Goal: Information Seeking & Learning: Learn about a topic

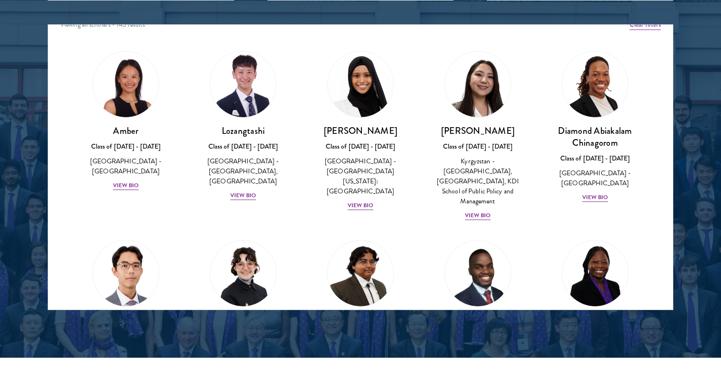
scroll to position [13, 0]
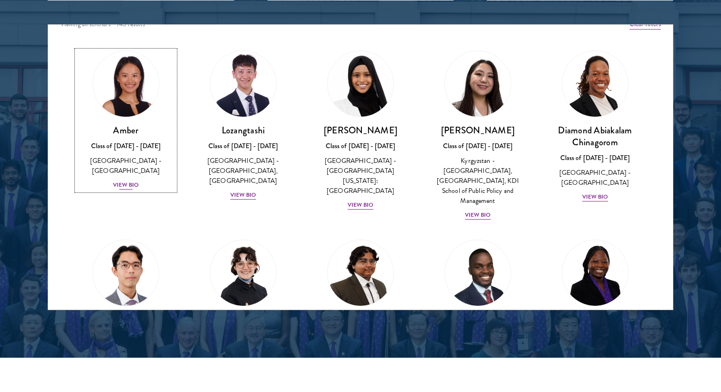
click at [130, 181] on div "View Bio" at bounding box center [126, 185] width 26 height 9
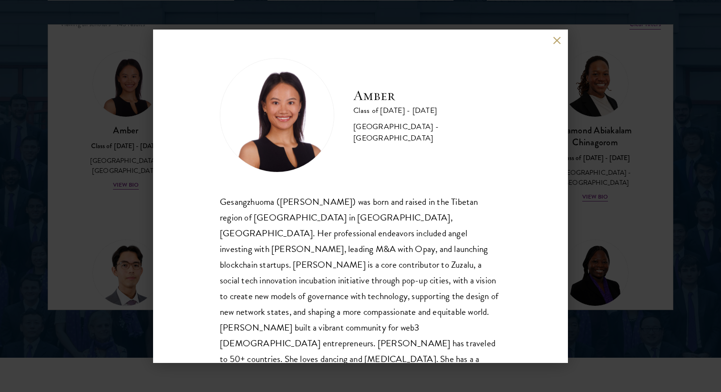
scroll to position [17, 0]
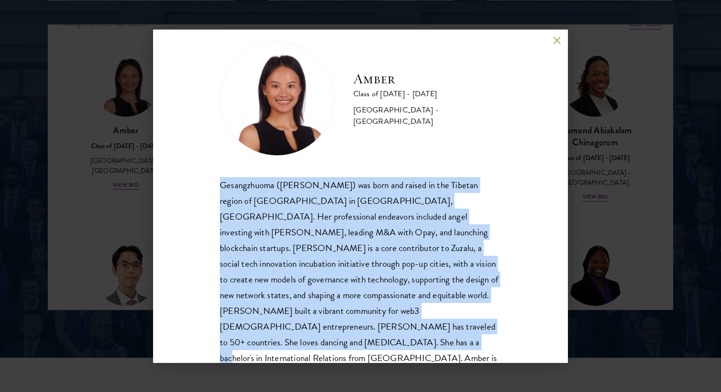
drag, startPoint x: 389, startPoint y: 328, endPoint x: 216, endPoint y: 185, distance: 224.5
click at [216, 185] on div "Amber Class of [DATE] - [DATE] [GEOGRAPHIC_DATA] - [GEOGRAPHIC_DATA] Gesangzhuo…" at bounding box center [360, 197] width 415 height 334
copy div "Gesangzhuoma ([PERSON_NAME]) was born and raised in the Tibetan region of [GEOG…"
click at [609, 163] on div "Amber Class of [DATE] - [DATE] [GEOGRAPHIC_DATA] - [GEOGRAPHIC_DATA] Gesangzhuo…" at bounding box center [360, 196] width 721 height 392
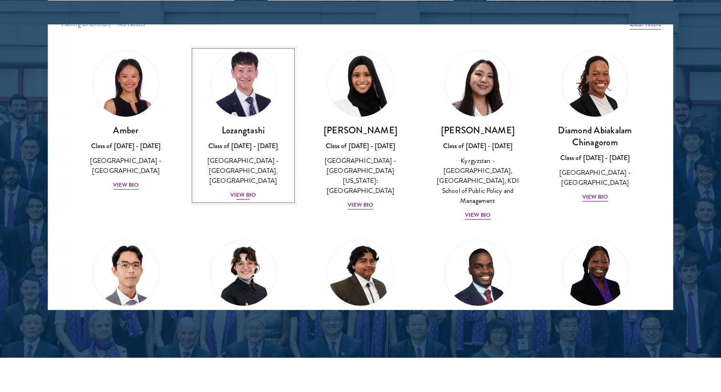
click at [241, 194] on div "View Bio" at bounding box center [243, 195] width 26 height 9
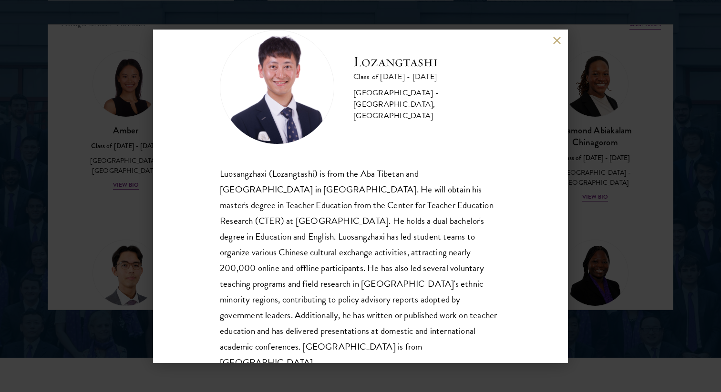
scroll to position [32, 0]
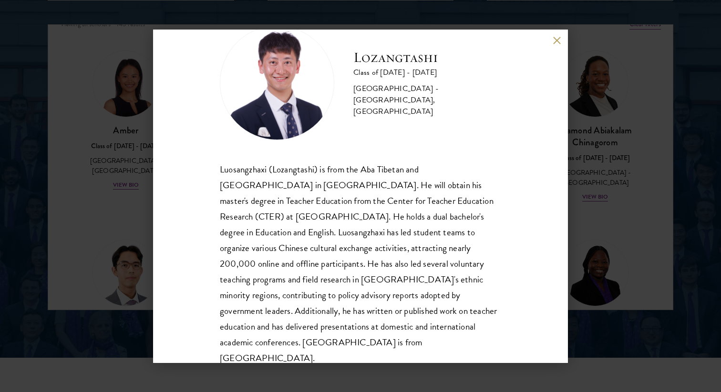
click at [607, 208] on div "Lozangtashi Class of [DATE] - [DATE] [GEOGRAPHIC_DATA] - [GEOGRAPHIC_DATA], [GE…" at bounding box center [360, 196] width 721 height 392
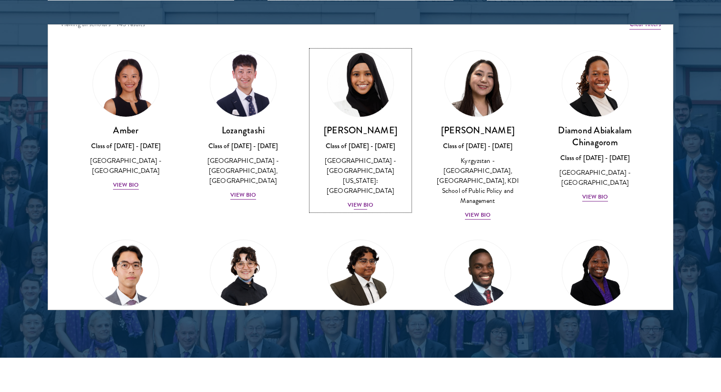
click at [358, 201] on div "View Bio" at bounding box center [361, 205] width 26 height 9
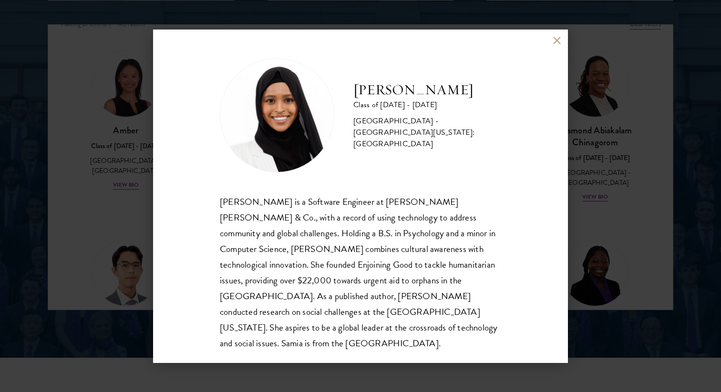
click at [610, 190] on div "[PERSON_NAME] Class of [DATE] - [DATE] [GEOGRAPHIC_DATA] - [GEOGRAPHIC_DATA][US…" at bounding box center [360, 196] width 721 height 392
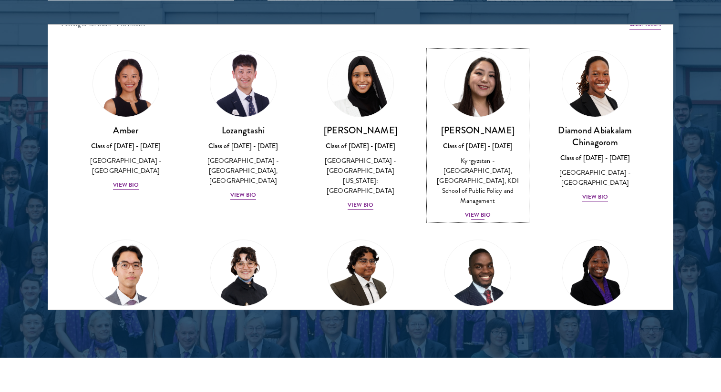
click at [472, 211] on div "View Bio" at bounding box center [478, 215] width 26 height 9
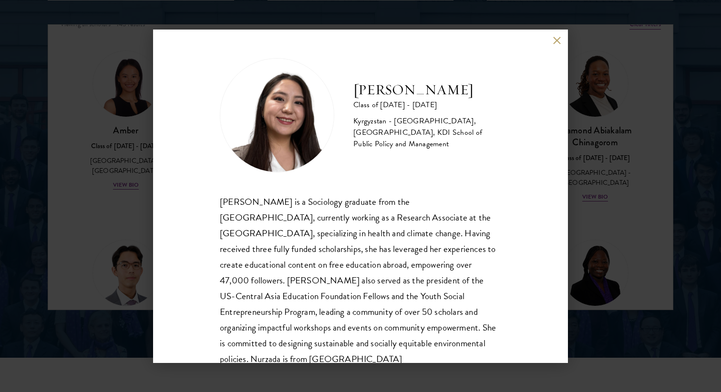
scroll to position [32, 0]
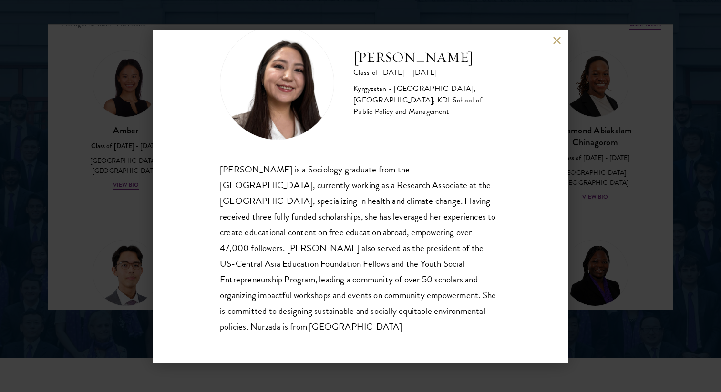
click at [653, 221] on div "Nurzada Abdivalieva Class of [DATE] - [DATE] [GEOGRAPHIC_DATA] - [GEOGRAPHIC_DA…" at bounding box center [360, 196] width 721 height 392
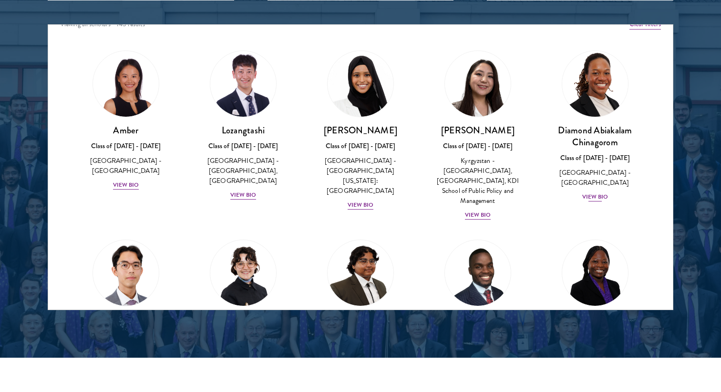
click at [595, 193] on div "Diamond Abiakalam [GEOGRAPHIC_DATA] Class of [DATE] - [DATE] [GEOGRAPHIC_DATA] …" at bounding box center [594, 126] width 117 height 171
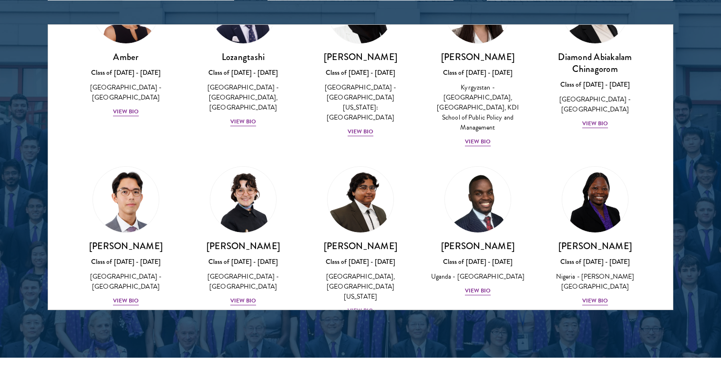
scroll to position [140, 0]
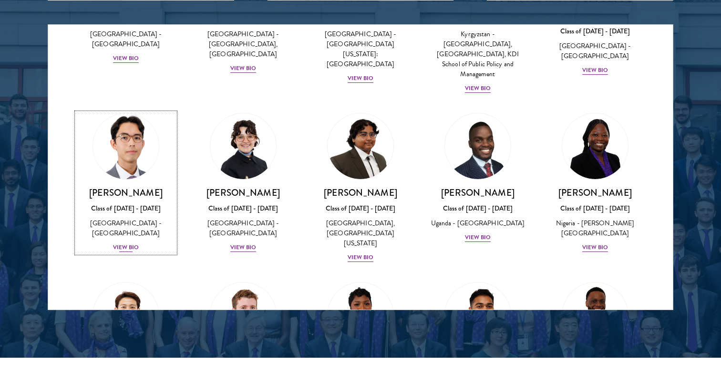
click at [124, 243] on div "View Bio" at bounding box center [126, 247] width 26 height 9
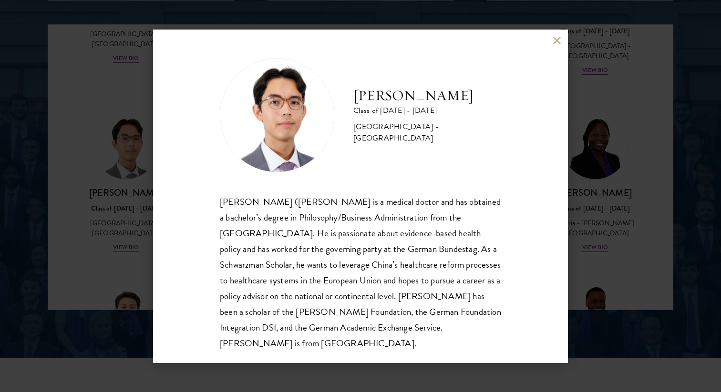
click at [103, 241] on div "[PERSON_NAME] Class of [DATE] - [DATE] [GEOGRAPHIC_DATA] - [GEOGRAPHIC_DATA] [P…" at bounding box center [360, 196] width 721 height 392
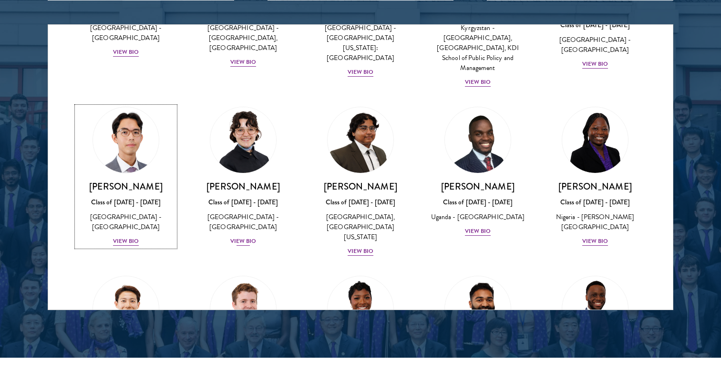
scroll to position [187, 0]
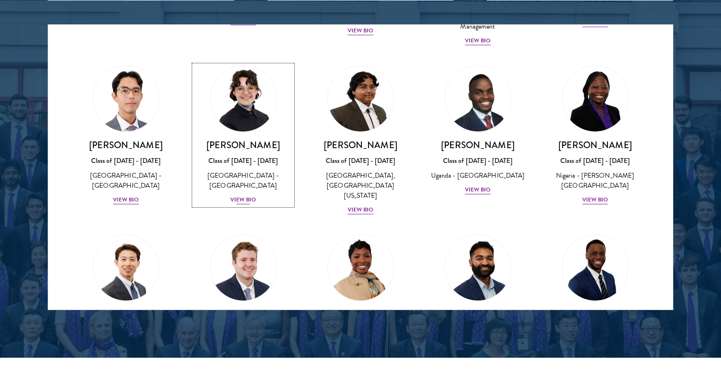
click at [239, 196] on div "View Bio" at bounding box center [243, 200] width 26 height 9
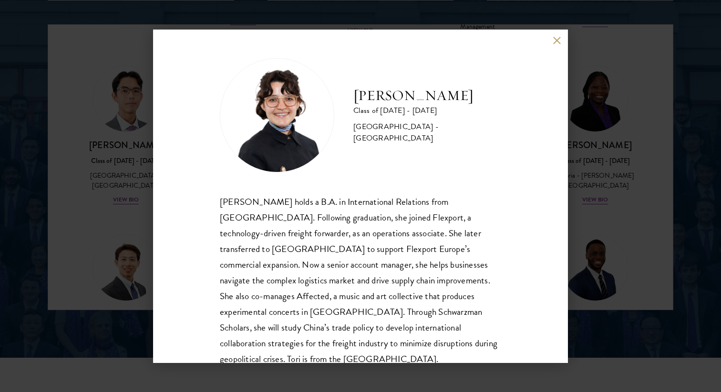
scroll to position [17, 0]
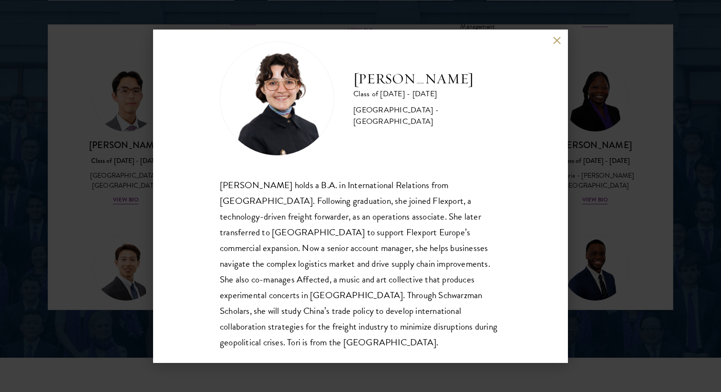
click at [579, 191] on div "[PERSON_NAME] Class of [DATE] - [DATE] [GEOGRAPHIC_DATA] - [GEOGRAPHIC_DATA] [P…" at bounding box center [360, 196] width 721 height 392
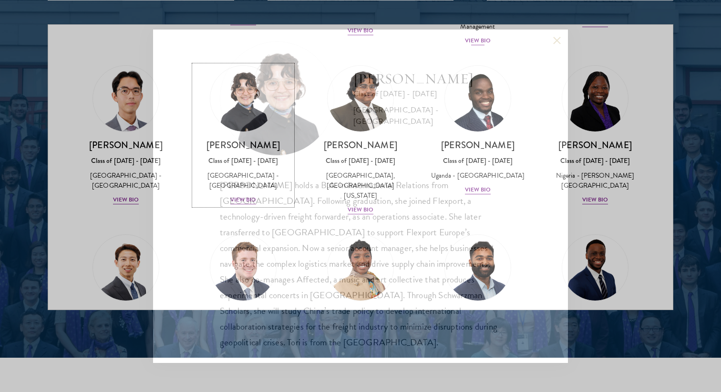
scroll to position [73, 0]
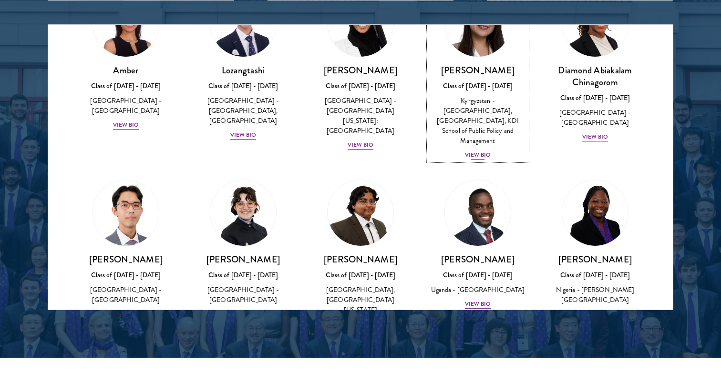
click at [478, 151] on div "View Bio" at bounding box center [478, 155] width 26 height 9
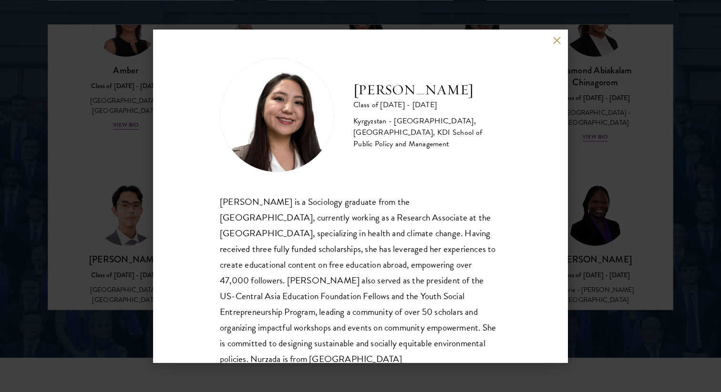
click at [573, 154] on div "Nurzada Abdivalieva Class of [DATE] - [DATE] [GEOGRAPHIC_DATA] - [GEOGRAPHIC_DA…" at bounding box center [360, 196] width 721 height 392
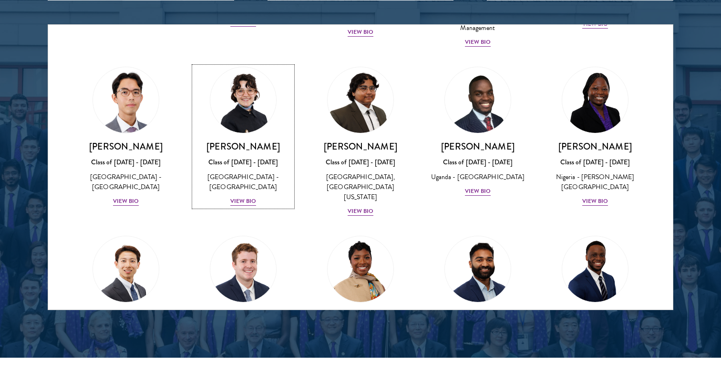
scroll to position [218, 0]
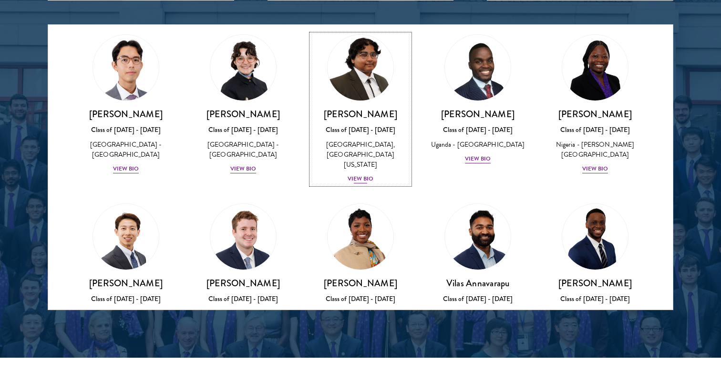
click at [361, 163] on div "[PERSON_NAME] Class of [DATE] - [DATE] [GEOGRAPHIC_DATA] - [GEOGRAPHIC_DATA], […" at bounding box center [360, 146] width 98 height 76
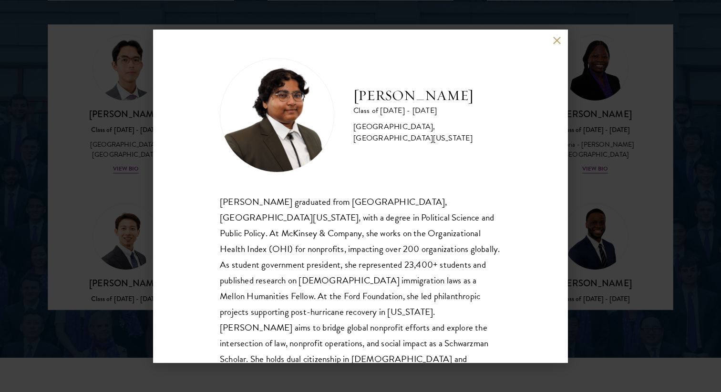
click at [581, 195] on div "[PERSON_NAME] Class of [DATE] - [DATE] [GEOGRAPHIC_DATA] - [GEOGRAPHIC_DATA], […" at bounding box center [360, 196] width 721 height 392
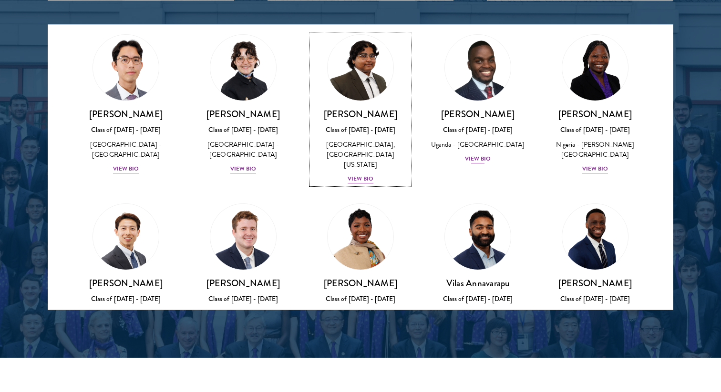
scroll to position [83, 0]
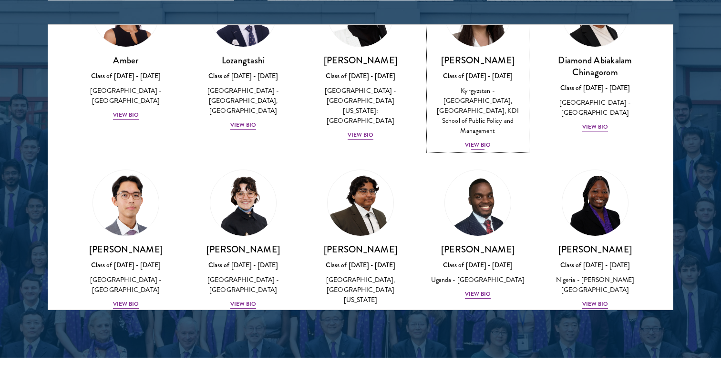
click at [479, 126] on div "Nurzada Abdivalieva Class of [DATE] - [DATE] [GEOGRAPHIC_DATA] - [GEOGRAPHIC_DA…" at bounding box center [478, 102] width 98 height 96
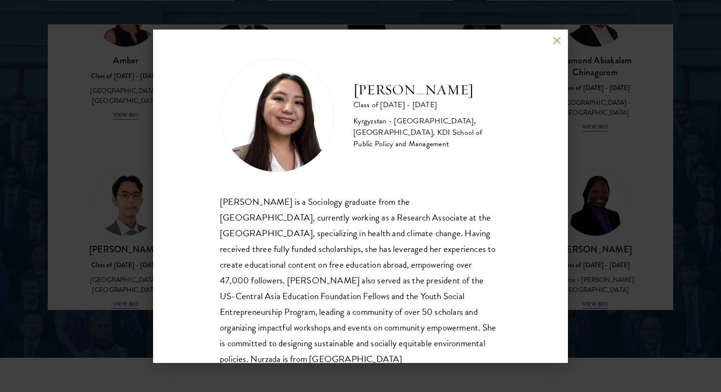
scroll to position [32, 0]
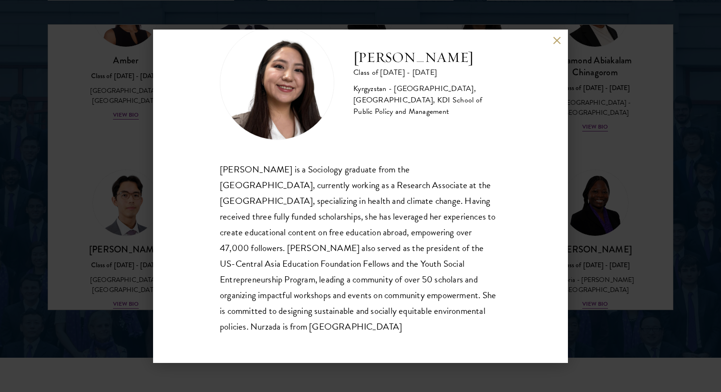
click at [594, 197] on div "Nurzada Abdivalieva Class of [DATE] - [DATE] [GEOGRAPHIC_DATA] - [GEOGRAPHIC_DA…" at bounding box center [360, 196] width 721 height 392
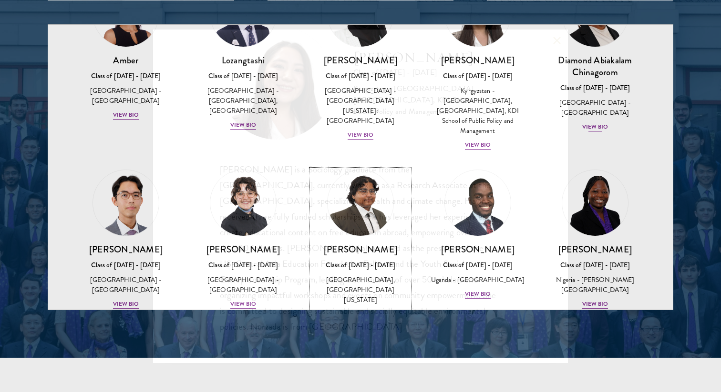
scroll to position [83, 0]
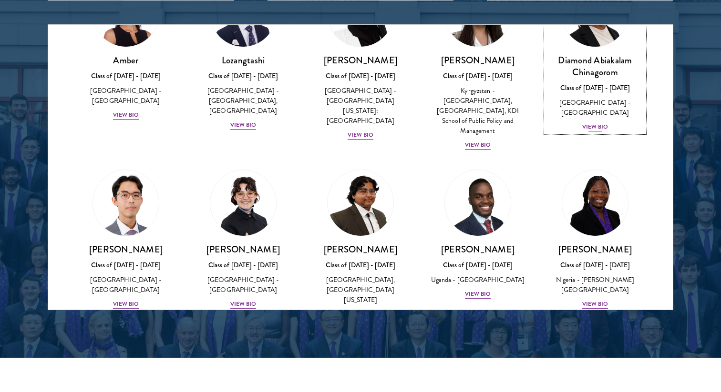
click at [595, 123] on div "View Bio" at bounding box center [595, 127] width 26 height 9
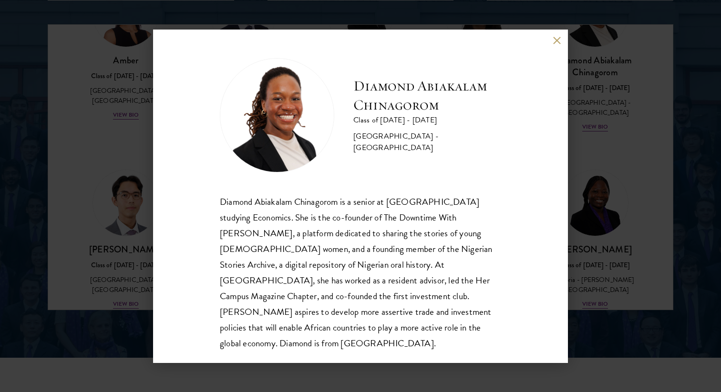
click at [574, 185] on div "Diamond Abiakalam [GEOGRAPHIC_DATA] Class of [DATE] - [DATE] [GEOGRAPHIC_DATA] …" at bounding box center [360, 196] width 721 height 392
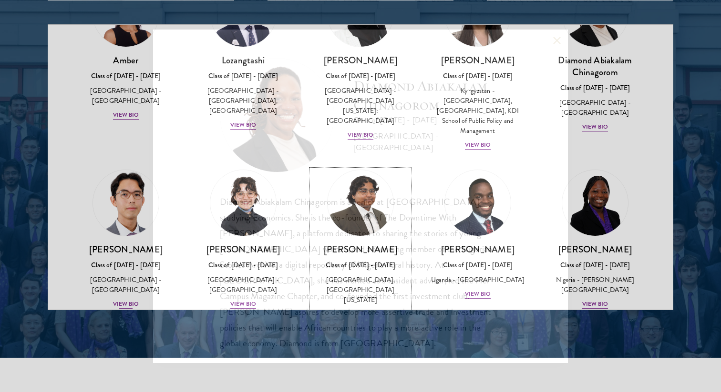
scroll to position [83, 0]
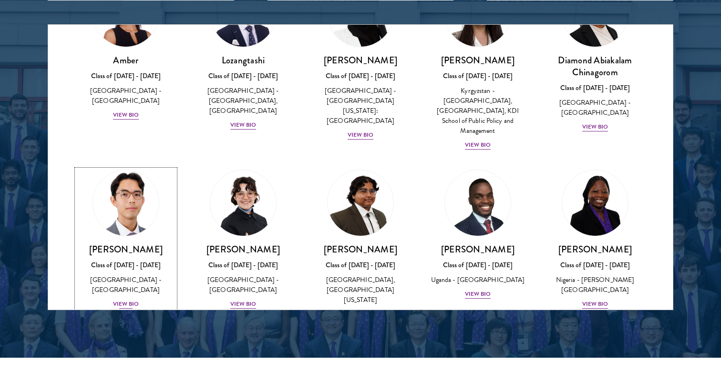
click at [124, 300] on div "View Bio" at bounding box center [126, 304] width 26 height 9
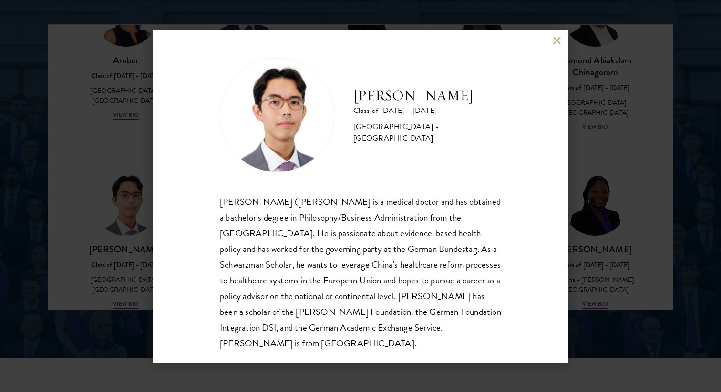
click at [157, 227] on div "[PERSON_NAME] Class of [DATE] - [DATE] [GEOGRAPHIC_DATA] - [GEOGRAPHIC_DATA] [P…" at bounding box center [360, 197] width 415 height 334
click at [616, 201] on div "[PERSON_NAME] Class of [DATE] - [DATE] [GEOGRAPHIC_DATA] - [GEOGRAPHIC_DATA] [P…" at bounding box center [360, 196] width 721 height 392
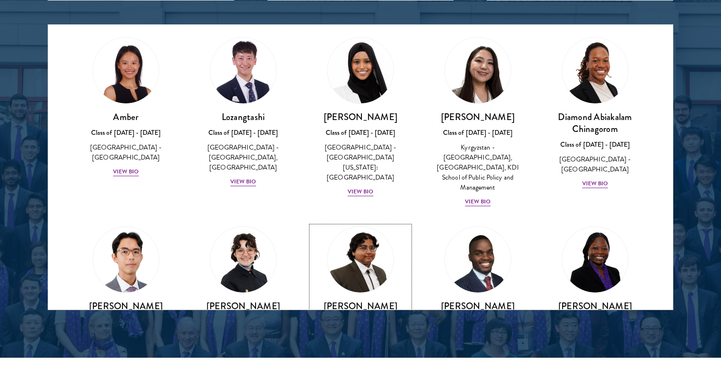
scroll to position [0, 0]
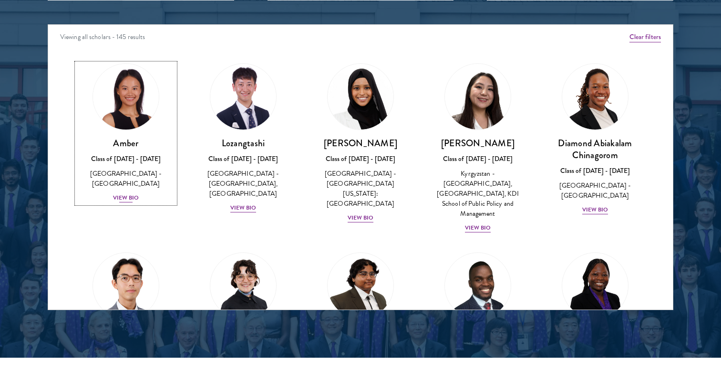
click at [136, 194] on div "View Bio" at bounding box center [126, 198] width 26 height 9
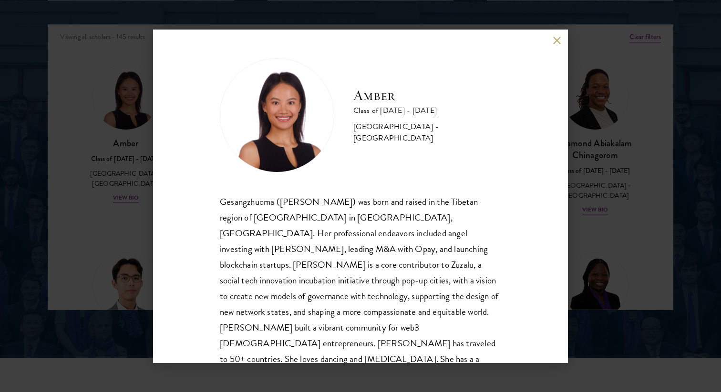
click at [599, 202] on div "Amber Class of [DATE] - [DATE] [GEOGRAPHIC_DATA] - [GEOGRAPHIC_DATA] Gesangzhuo…" at bounding box center [360, 196] width 721 height 392
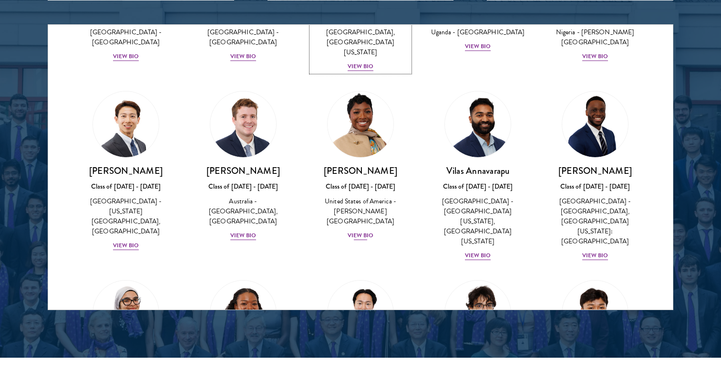
scroll to position [337, 0]
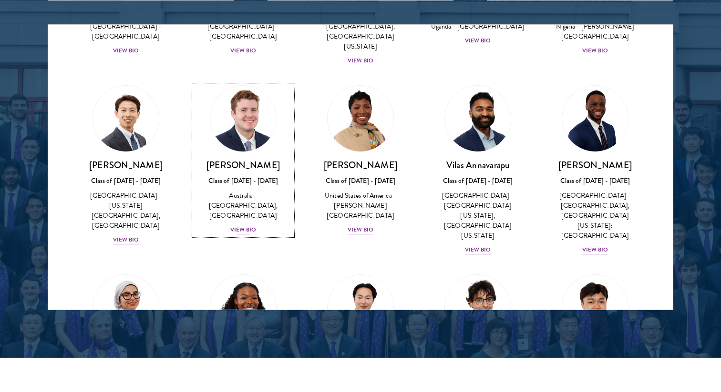
click at [244, 226] on div "View Bio" at bounding box center [243, 230] width 26 height 9
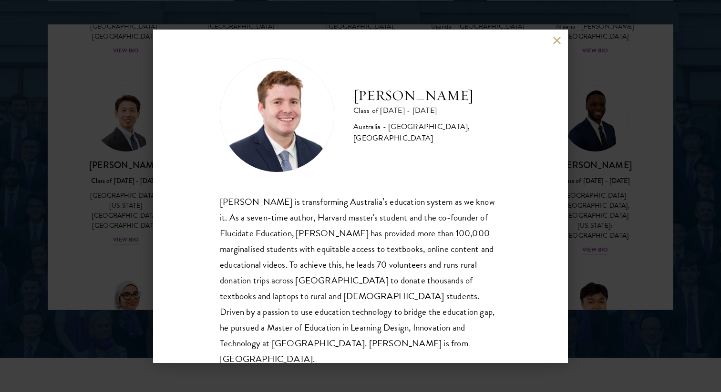
scroll to position [17, 0]
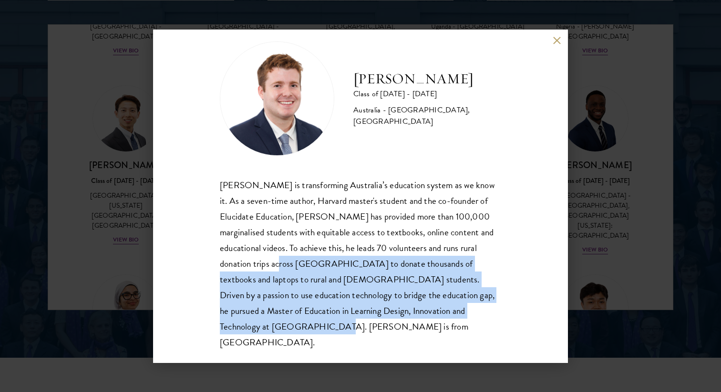
drag, startPoint x: 261, startPoint y: 256, endPoint x: 227, endPoint y: 392, distance: 140.5
click at [227, 392] on div "[PERSON_NAME] Class of [DATE] - [DATE] [GEOGRAPHIC_DATA] - [GEOGRAPHIC_DATA], […" at bounding box center [360, 196] width 721 height 392
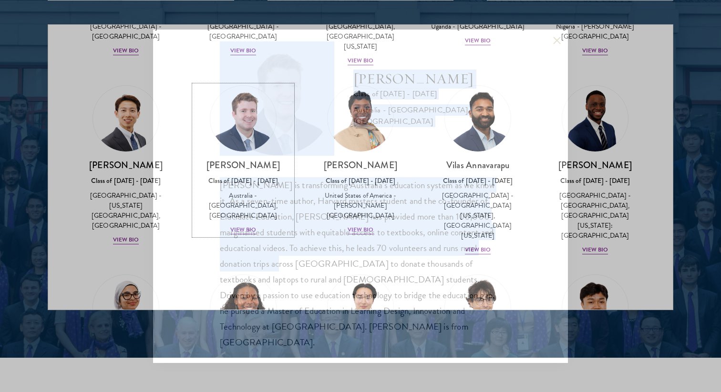
scroll to position [315, 0]
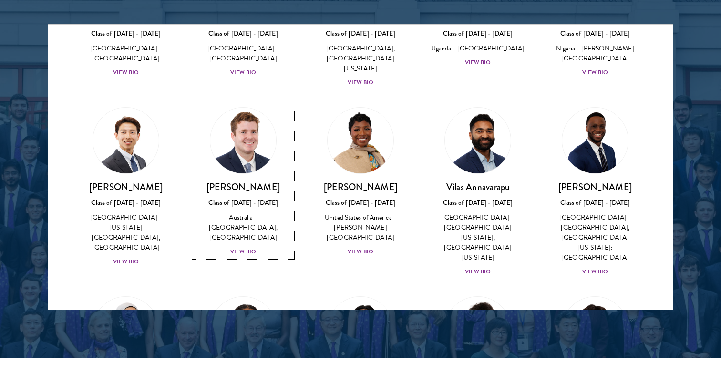
click at [241, 247] on div "View Bio" at bounding box center [243, 251] width 26 height 9
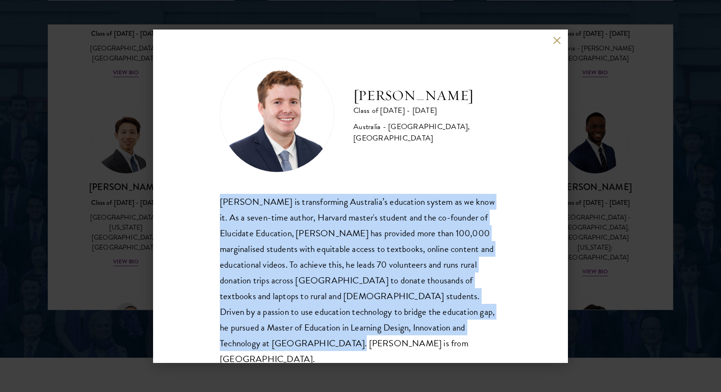
drag, startPoint x: 283, startPoint y: 346, endPoint x: 214, endPoint y: 188, distance: 172.9
click at [214, 188] on div "[PERSON_NAME] Class of [DATE] - [DATE] [GEOGRAPHIC_DATA] - [GEOGRAPHIC_DATA], […" at bounding box center [360, 197] width 415 height 334
copy div "[PERSON_NAME] is transforming Australia’s education system as we know it. As a …"
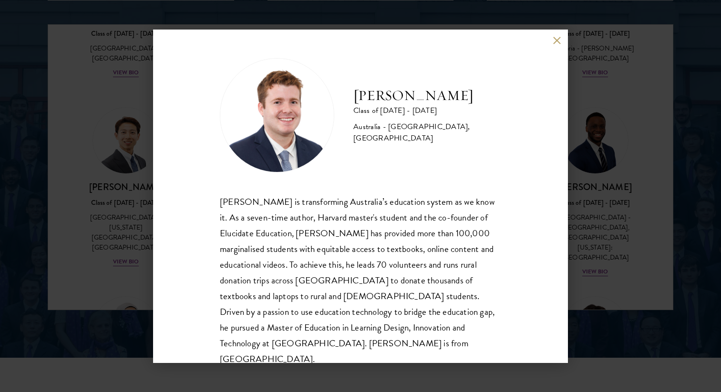
click at [625, 215] on div "[PERSON_NAME] Class of [DATE] - [DATE] [GEOGRAPHIC_DATA] - [GEOGRAPHIC_DATA], […" at bounding box center [360, 196] width 721 height 392
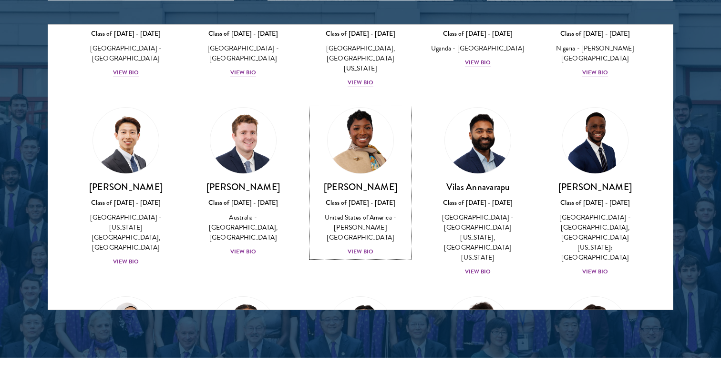
click at [351, 247] on div "View Bio" at bounding box center [361, 251] width 26 height 9
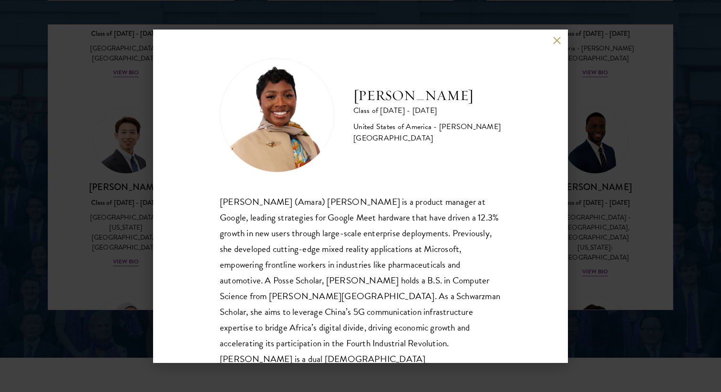
click at [612, 203] on div "[PERSON_NAME] Class of [DATE] - [DATE] [GEOGRAPHIC_DATA] - [PERSON_NAME][GEOGRA…" at bounding box center [360, 196] width 721 height 392
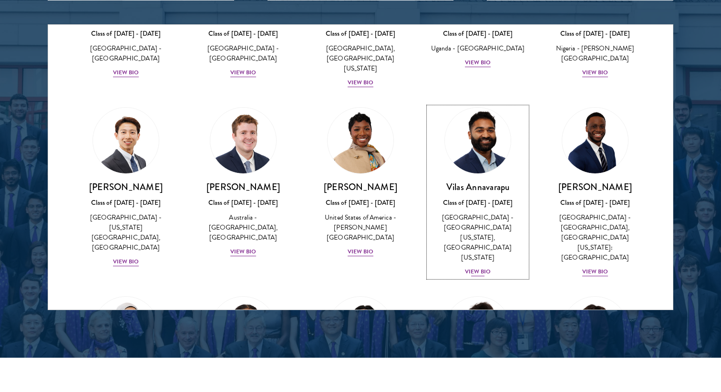
click at [476, 268] on div "View Bio" at bounding box center [478, 272] width 26 height 9
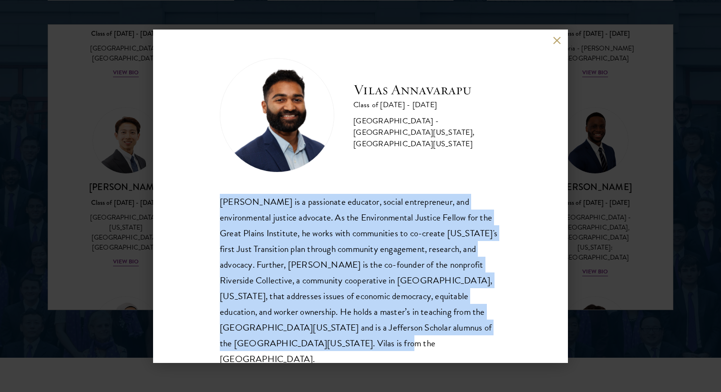
drag, startPoint x: 219, startPoint y: 200, endPoint x: 285, endPoint y: 341, distance: 155.7
click at [285, 342] on div "[PERSON_NAME] Class of [DATE] - [DATE] [GEOGRAPHIC_DATA] - [GEOGRAPHIC_DATA][US…" at bounding box center [360, 197] width 415 height 334
copy div "[PERSON_NAME] is a passionate educator, social entrepreneur, and environmental …"
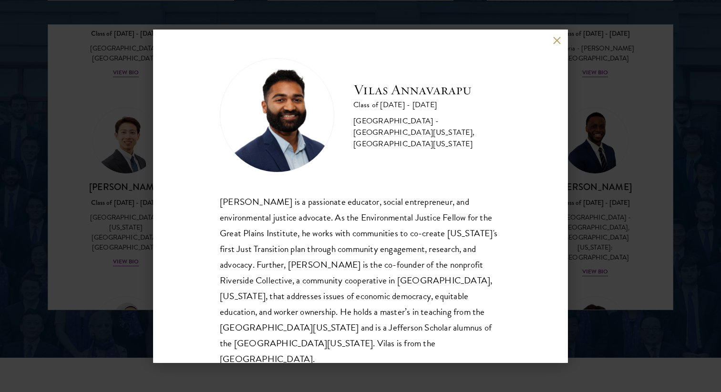
click at [633, 192] on div "[PERSON_NAME] Class of [DATE] - [DATE] [GEOGRAPHIC_DATA] - [GEOGRAPHIC_DATA][US…" at bounding box center [360, 196] width 721 height 392
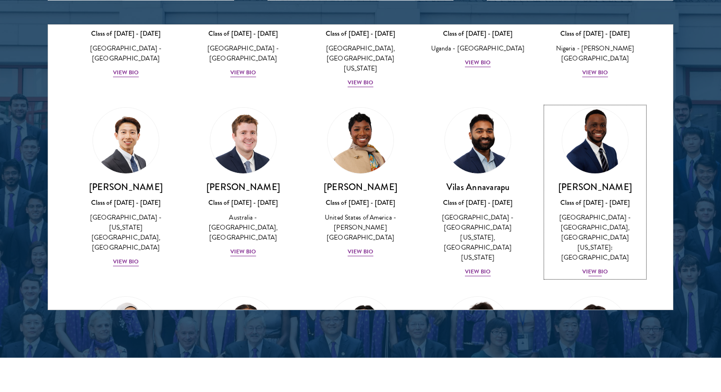
click at [591, 268] on div "View Bio" at bounding box center [595, 272] width 26 height 9
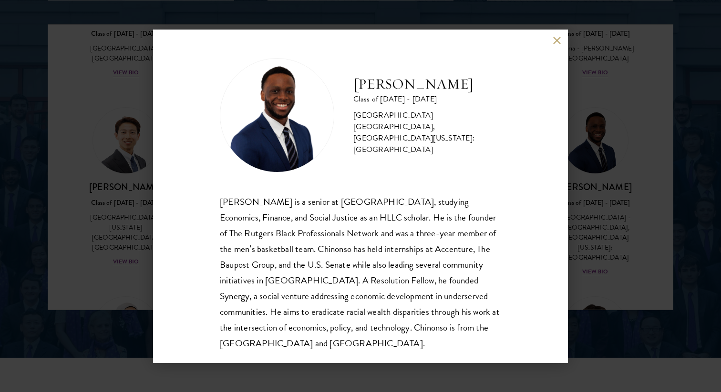
click at [605, 232] on div "[PERSON_NAME] Class of [DATE] - [DATE] [GEOGRAPHIC_DATA] - [GEOGRAPHIC_DATA], […" at bounding box center [360, 196] width 721 height 392
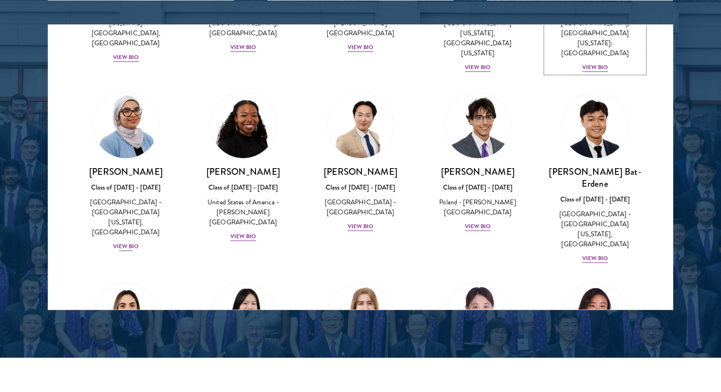
scroll to position [538, 0]
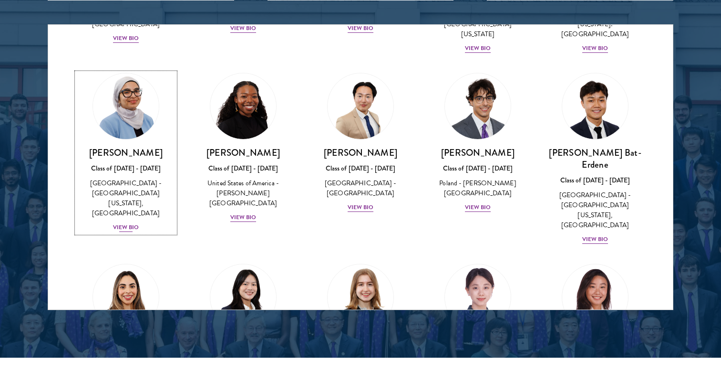
click at [127, 223] on div "View Bio" at bounding box center [126, 227] width 26 height 9
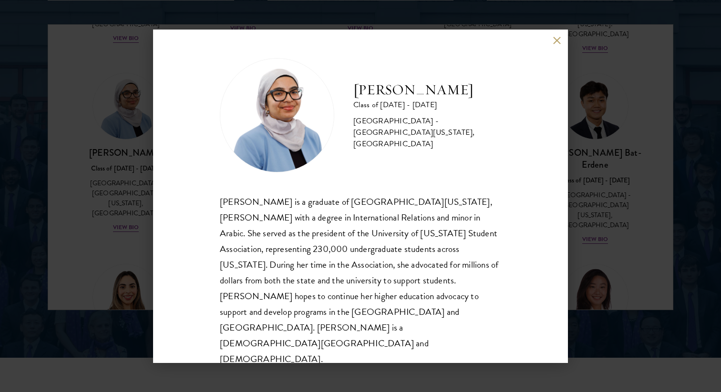
click at [129, 217] on div "[PERSON_NAME] Class of [DATE] - [DATE] [GEOGRAPHIC_DATA] - [GEOGRAPHIC_DATA][US…" at bounding box center [360, 196] width 721 height 392
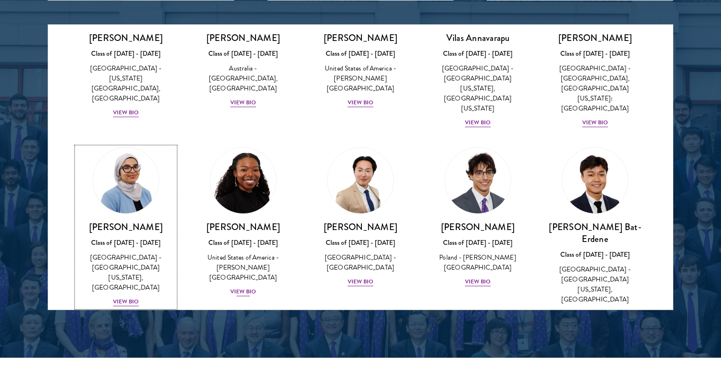
scroll to position [494, 0]
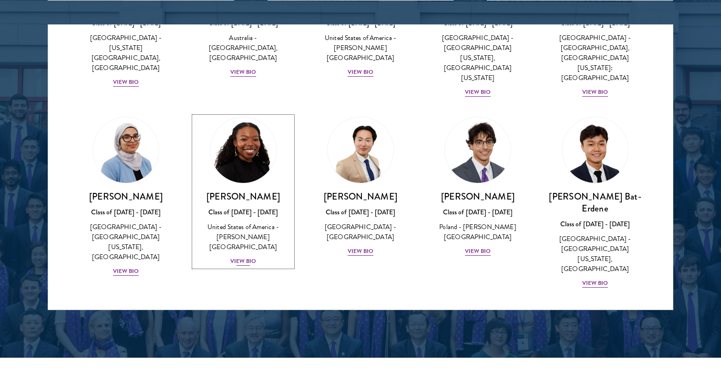
click at [244, 216] on div "Cowiya Arouna Class of [DATE] - [DATE] [GEOGRAPHIC_DATA] - [PERSON_NAME][GEOGRA…" at bounding box center [243, 229] width 98 height 76
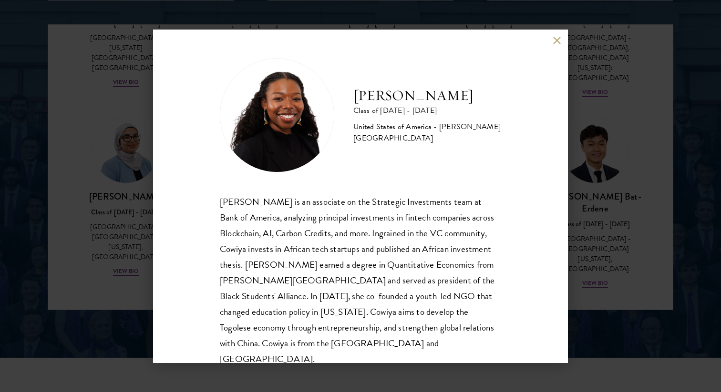
click at [604, 241] on div "[PERSON_NAME] Class of [DATE] - [DATE] [GEOGRAPHIC_DATA] - [PERSON_NAME][GEOGRA…" at bounding box center [360, 196] width 721 height 392
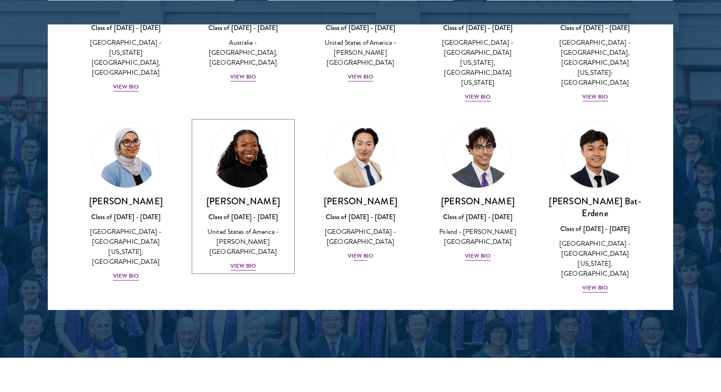
scroll to position [496, 0]
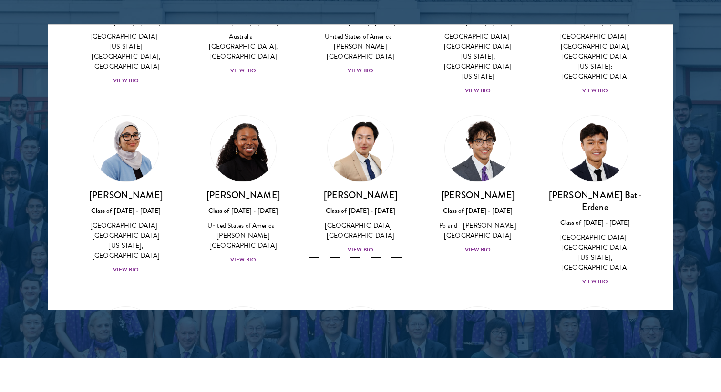
click at [360, 246] on div "View Bio" at bounding box center [361, 250] width 26 height 9
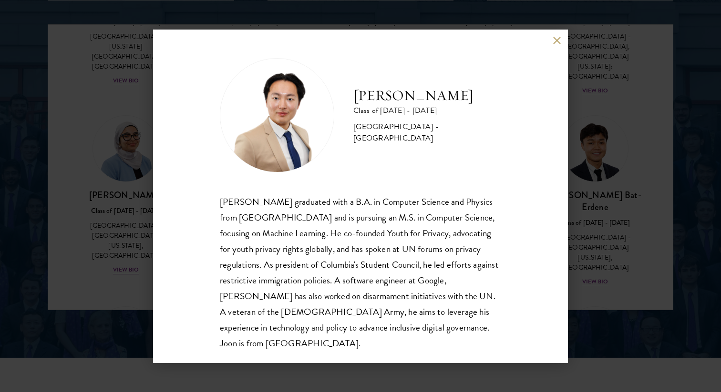
click at [607, 202] on div "[PERSON_NAME] Class of [DATE] - [DATE] [GEOGRAPHIC_DATA] - [GEOGRAPHIC_DATA] [P…" at bounding box center [360, 196] width 721 height 392
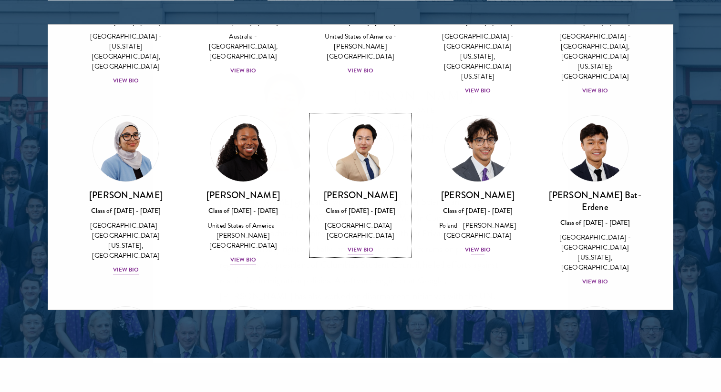
scroll to position [412, 0]
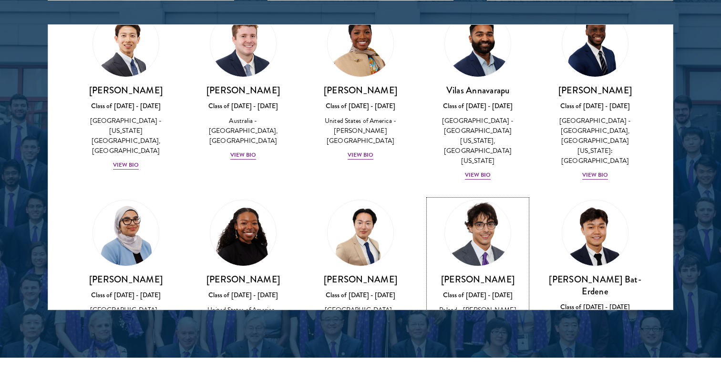
click at [475, 330] on div "View Bio" at bounding box center [478, 334] width 26 height 9
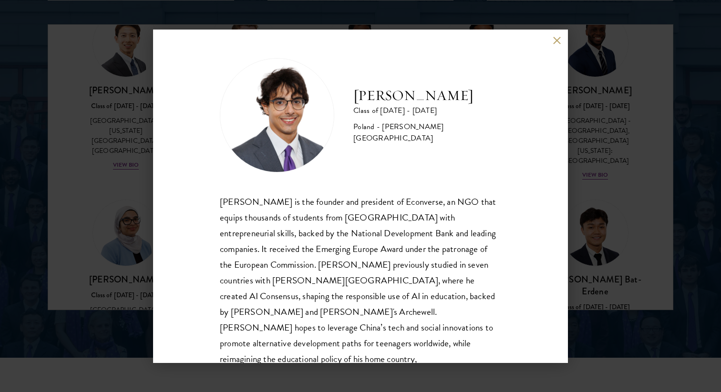
click at [606, 174] on div "[PERSON_NAME] Class of [DATE] - [DATE] [GEOGRAPHIC_DATA] - [PERSON_NAME][GEOGRA…" at bounding box center [360, 196] width 721 height 392
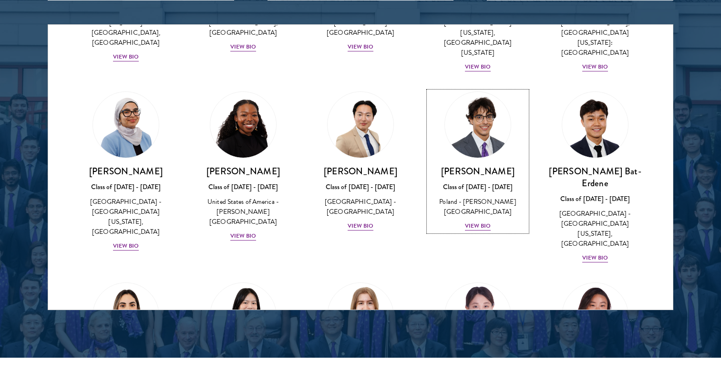
scroll to position [552, 0]
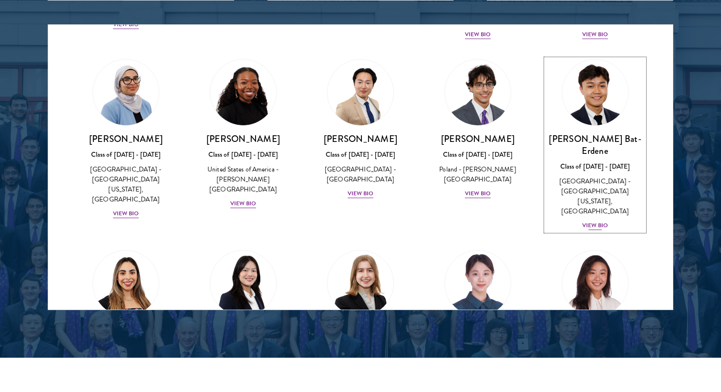
click at [599, 221] on div "View Bio" at bounding box center [595, 225] width 26 height 9
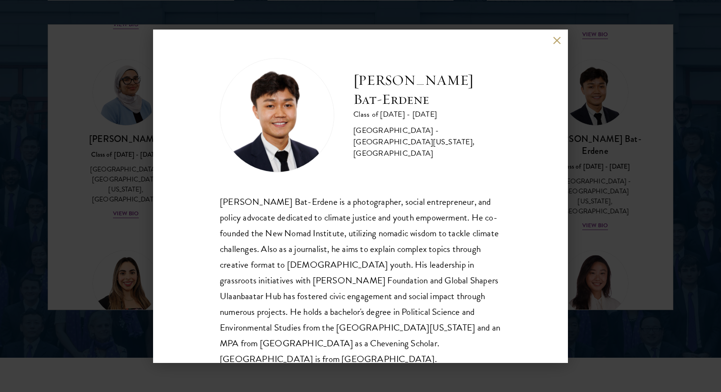
click at [574, 231] on div "[PERSON_NAME] Bat-Erdene Class of [DATE] - [DATE] [GEOGRAPHIC_DATA] - [GEOGRAPH…" at bounding box center [360, 196] width 721 height 392
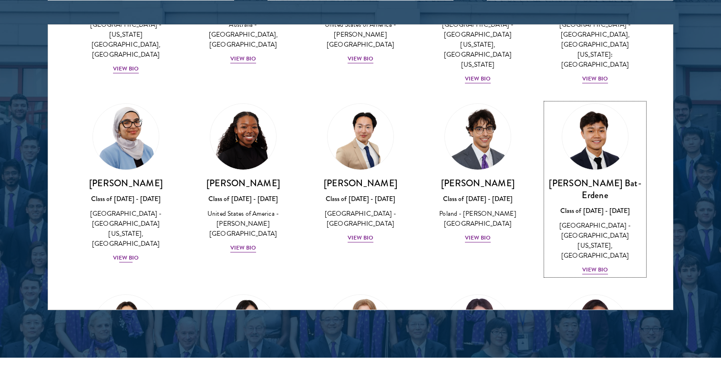
scroll to position [611, 0]
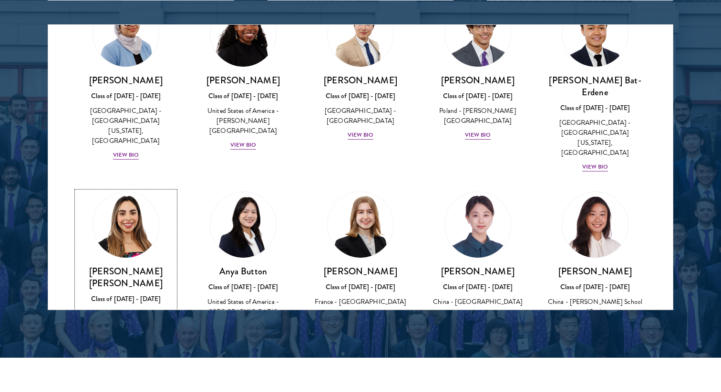
click at [123, 324] on div "View Bio" at bounding box center [126, 328] width 26 height 9
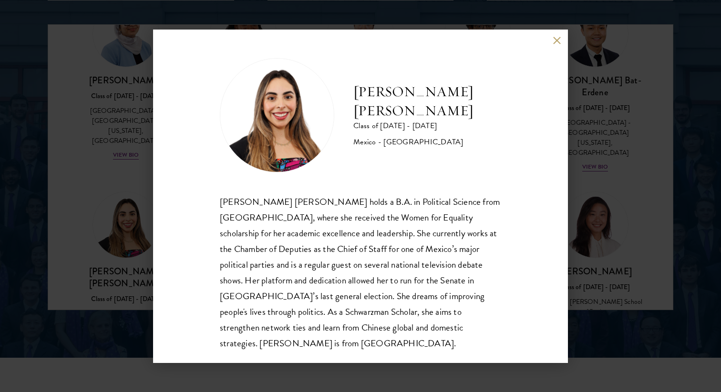
click at [141, 237] on div "[PERSON_NAME] [PERSON_NAME] Class of [DATE] - [DATE] [GEOGRAPHIC_DATA] - [GEOGR…" at bounding box center [360, 196] width 721 height 392
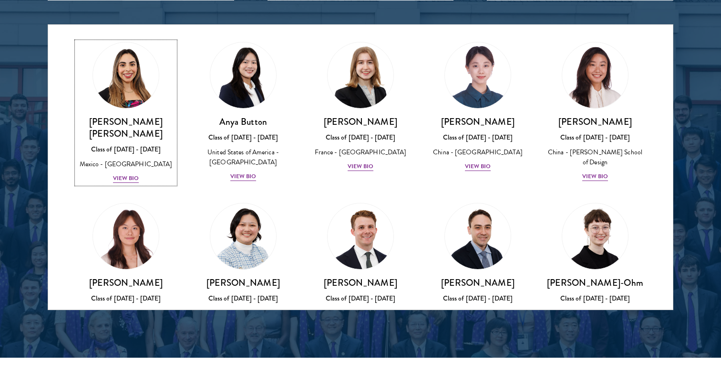
scroll to position [774, 0]
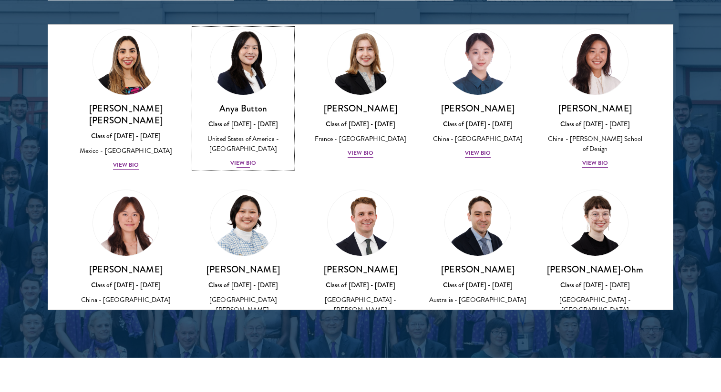
click at [244, 159] on div "View Bio" at bounding box center [243, 163] width 26 height 9
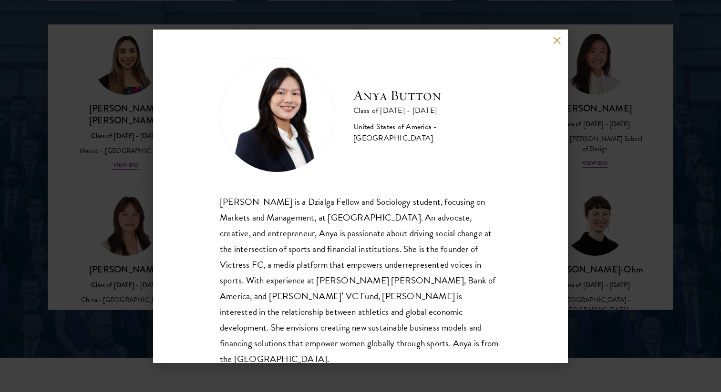
click at [587, 185] on div "Anya Button Class of [DATE] - [DATE] [GEOGRAPHIC_DATA] - [GEOGRAPHIC_DATA] [PER…" at bounding box center [360, 196] width 721 height 392
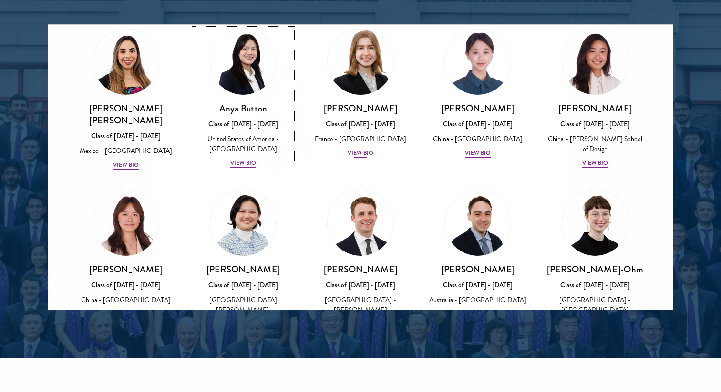
scroll to position [643, 0]
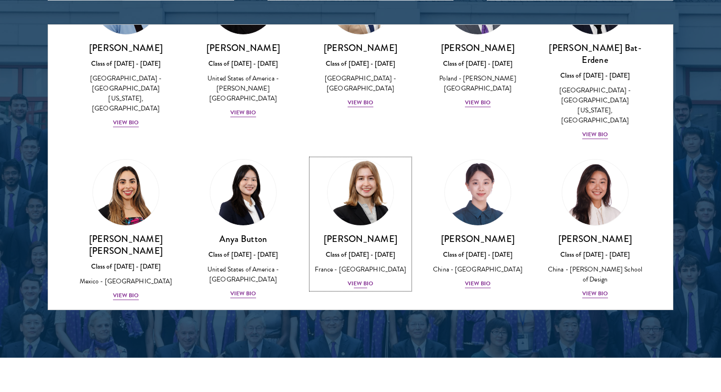
click at [356, 279] on div "View Bio" at bounding box center [361, 283] width 26 height 9
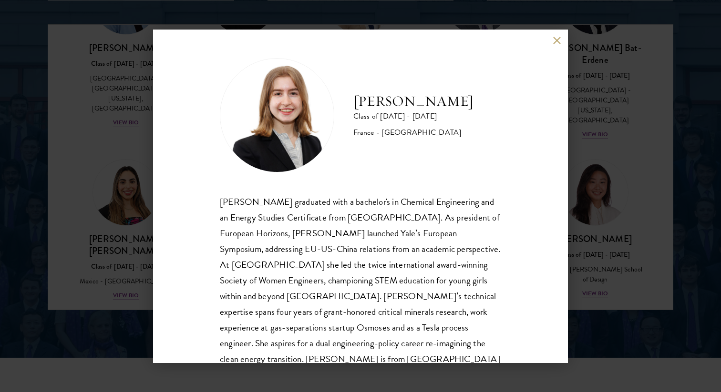
click at [582, 192] on div "[PERSON_NAME] Class of [DATE] - [DATE] [GEOGRAPHIC_DATA] - [GEOGRAPHIC_DATA] [P…" at bounding box center [360, 196] width 721 height 392
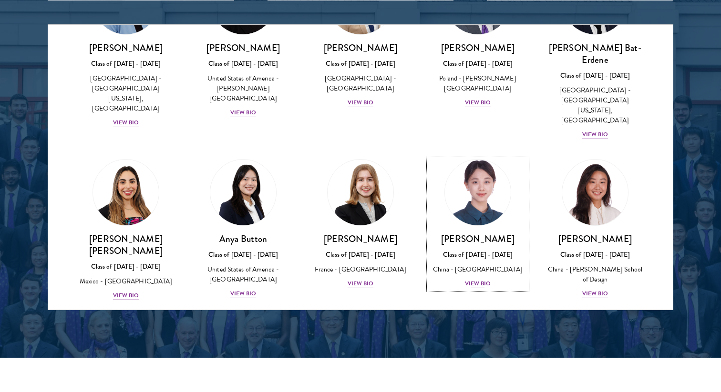
click at [482, 233] on div "[PERSON_NAME] Class of [DATE] - [DATE] [GEOGRAPHIC_DATA] - [GEOGRAPHIC_DATA] Vi…" at bounding box center [478, 261] width 98 height 56
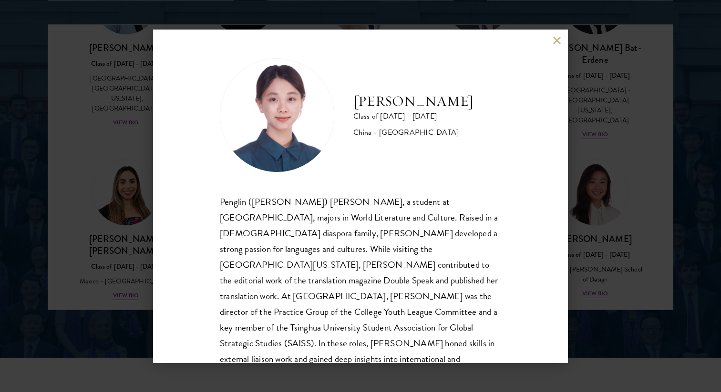
click at [587, 196] on div "[PERSON_NAME] Class of [DATE] - [DATE] [GEOGRAPHIC_DATA] - [GEOGRAPHIC_DATA] Pe…" at bounding box center [360, 196] width 721 height 392
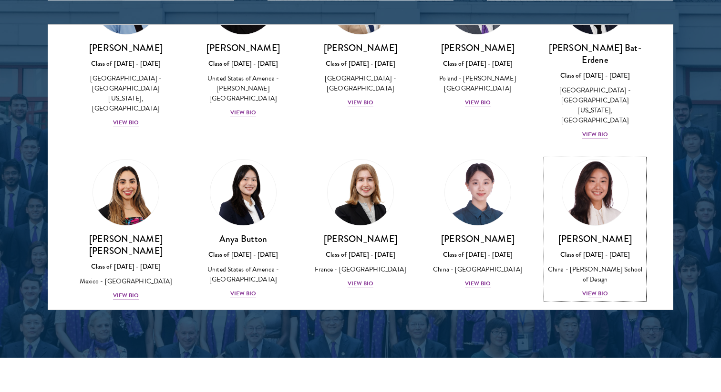
click at [595, 289] on div "View Bio" at bounding box center [595, 293] width 26 height 9
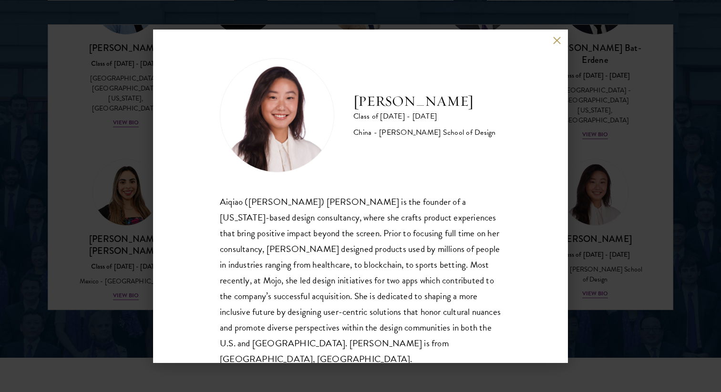
click at [580, 220] on div "[PERSON_NAME] Class of [DATE] - [DATE] China - [PERSON_NAME] School of Design […" at bounding box center [360, 196] width 721 height 392
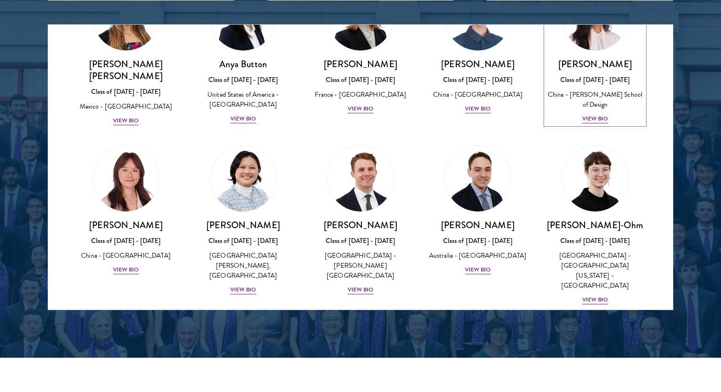
scroll to position [853, 0]
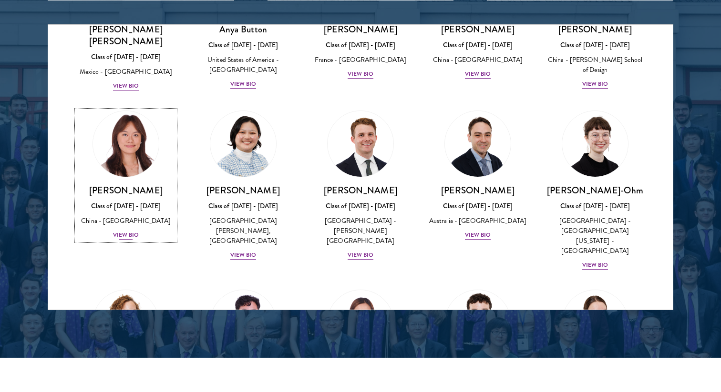
click at [119, 231] on div "View Bio" at bounding box center [126, 235] width 26 height 9
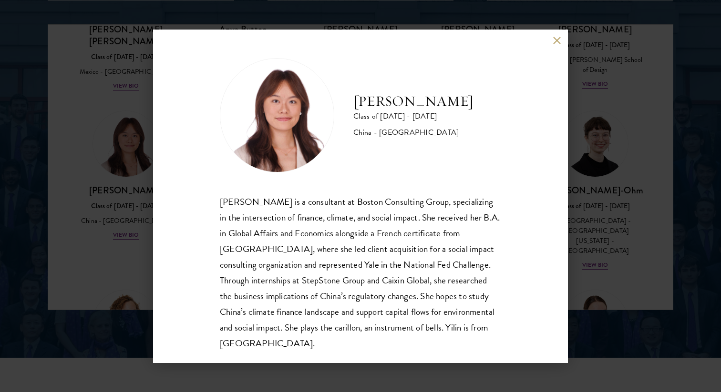
click at [137, 192] on div "[PERSON_NAME] Class of [DATE] - [DATE] [GEOGRAPHIC_DATA] - [GEOGRAPHIC_DATA] [P…" at bounding box center [360, 196] width 721 height 392
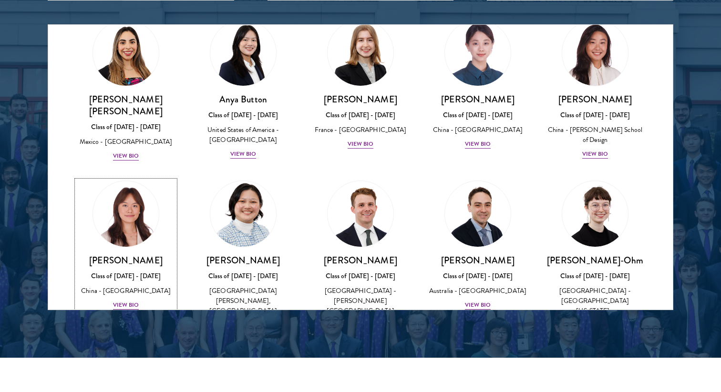
scroll to position [805, 0]
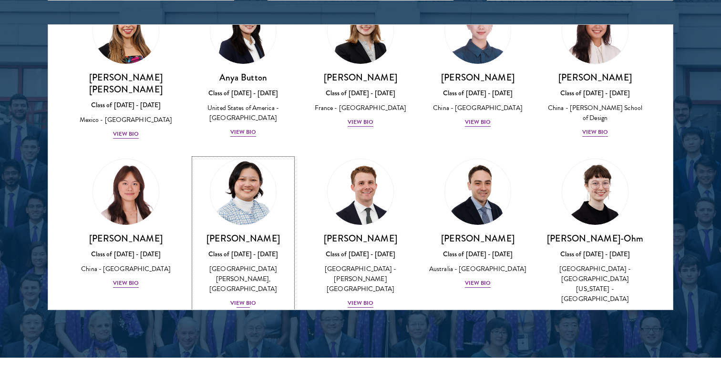
click at [247, 299] on div "View Bio" at bounding box center [243, 303] width 26 height 9
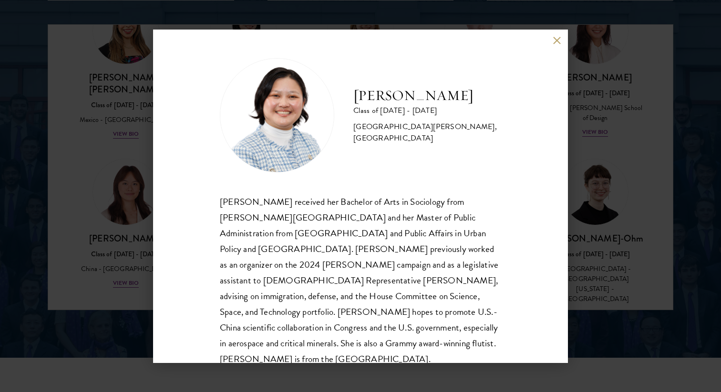
click at [126, 237] on div "[PERSON_NAME] Class of [DATE] - [DATE] [GEOGRAPHIC_DATA] - [PERSON_NAME][GEOGRA…" at bounding box center [360, 196] width 721 height 392
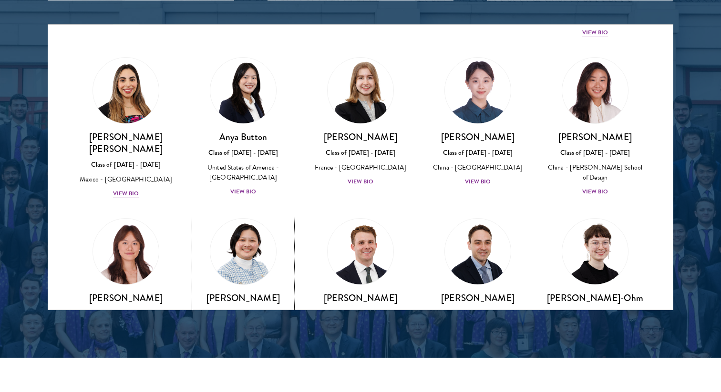
scroll to position [748, 0]
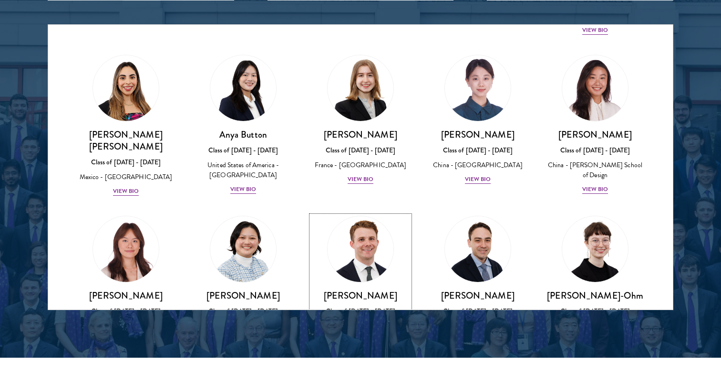
click at [360, 356] on div "View Bio" at bounding box center [361, 360] width 26 height 9
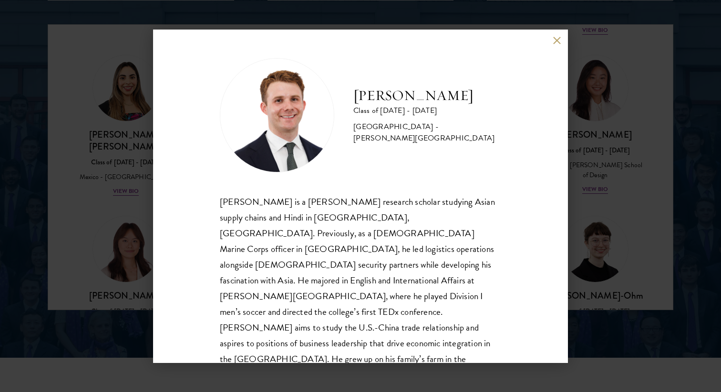
click at [586, 219] on div "[PERSON_NAME] Class of [DATE] - [DATE] [GEOGRAPHIC_DATA] - [PERSON_NAME][GEOGRA…" at bounding box center [360, 196] width 721 height 392
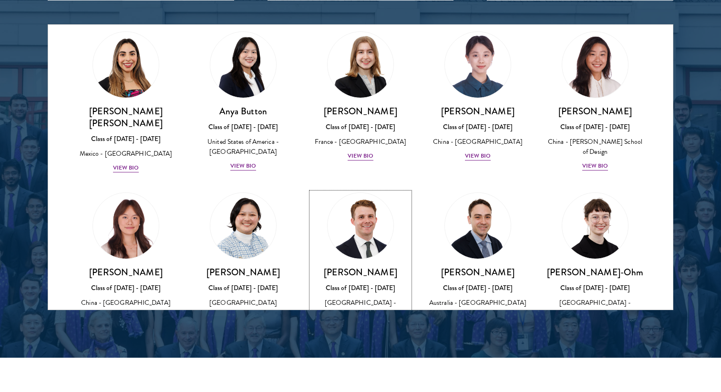
scroll to position [782, 0]
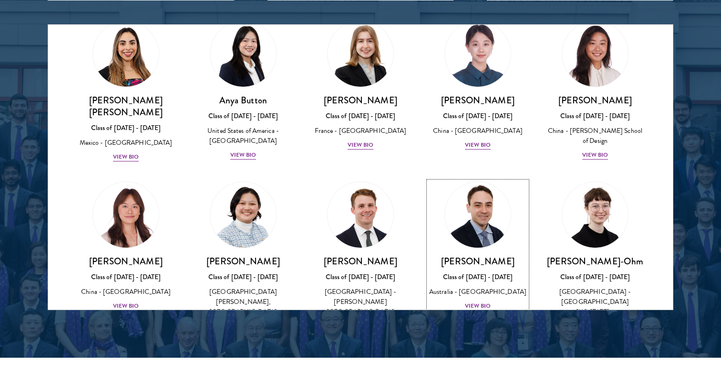
click at [480, 302] on div "View Bio" at bounding box center [478, 306] width 26 height 9
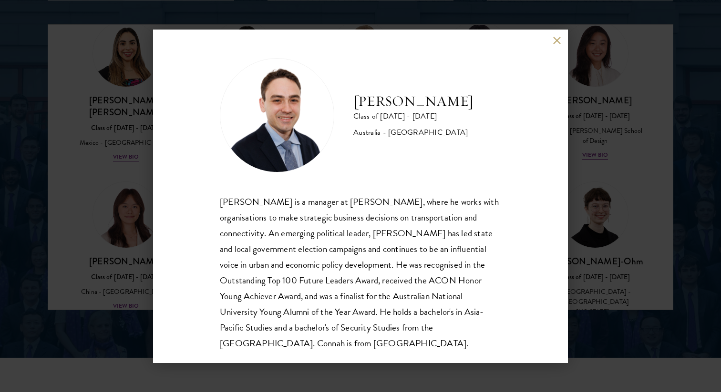
click at [604, 213] on div "[PERSON_NAME] Class of [DATE] - [DATE] [GEOGRAPHIC_DATA] - [GEOGRAPHIC_DATA] [P…" at bounding box center [360, 196] width 721 height 392
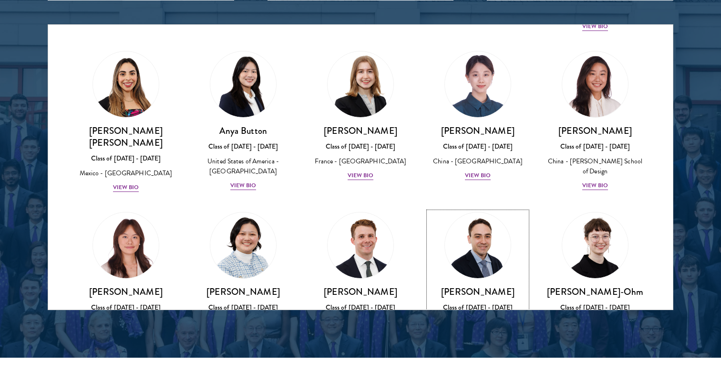
scroll to position [763, 0]
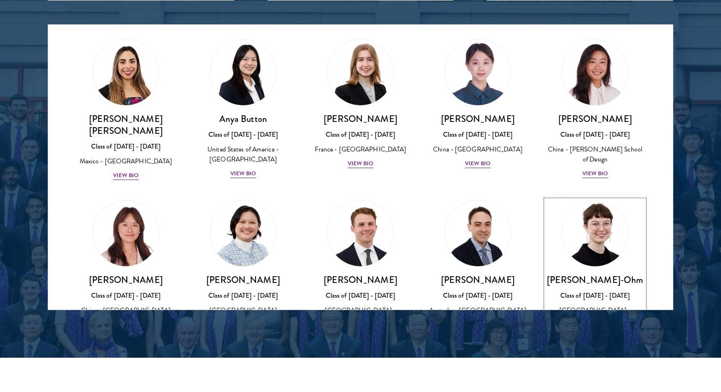
click at [593, 350] on div "View Bio" at bounding box center [595, 354] width 26 height 9
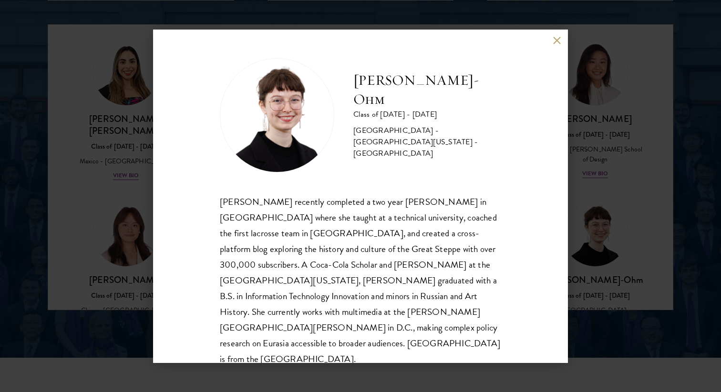
click at [601, 216] on div "[PERSON_NAME]-Ohm Class of [DATE] - [DATE] [GEOGRAPHIC_DATA] - [GEOGRAPHIC_DATA…" at bounding box center [360, 196] width 721 height 392
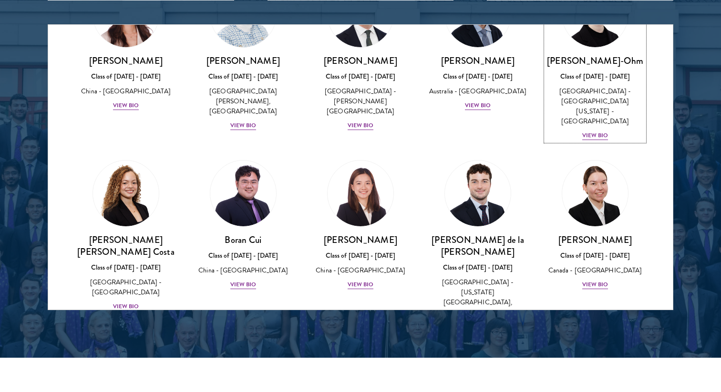
scroll to position [985, 0]
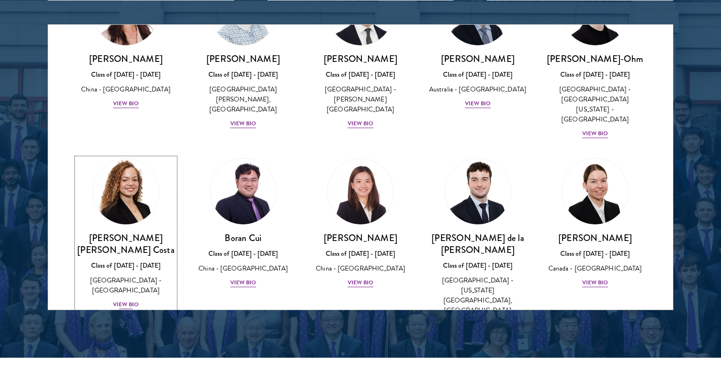
click at [117, 300] on div "View Bio" at bounding box center [126, 304] width 26 height 9
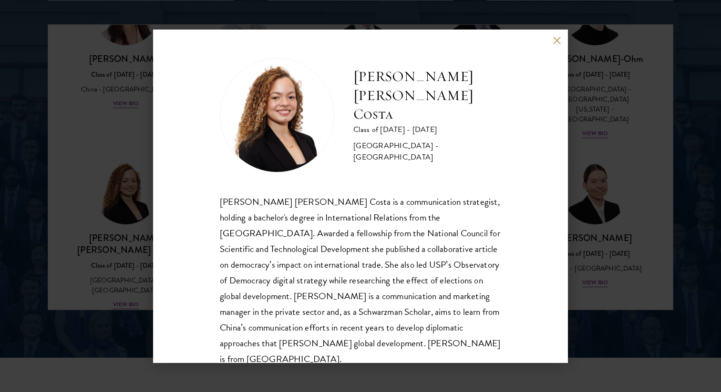
click at [133, 228] on div "[PERSON_NAME] [PERSON_NAME] Costa Class of [DATE] - [DATE] [GEOGRAPHIC_DATA] - …" at bounding box center [360, 196] width 721 height 392
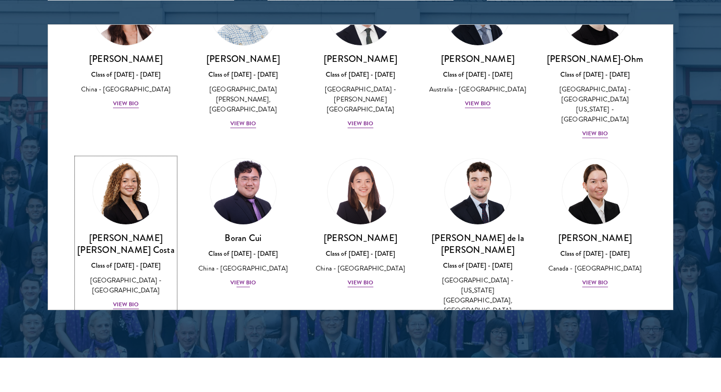
scroll to position [963, 0]
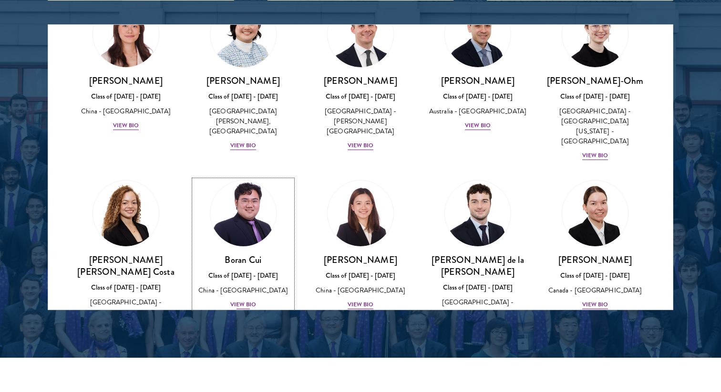
click at [246, 254] on div "[PERSON_NAME] Class of [DATE] - [DATE] [GEOGRAPHIC_DATA] - [GEOGRAPHIC_DATA] Vi…" at bounding box center [243, 282] width 98 height 56
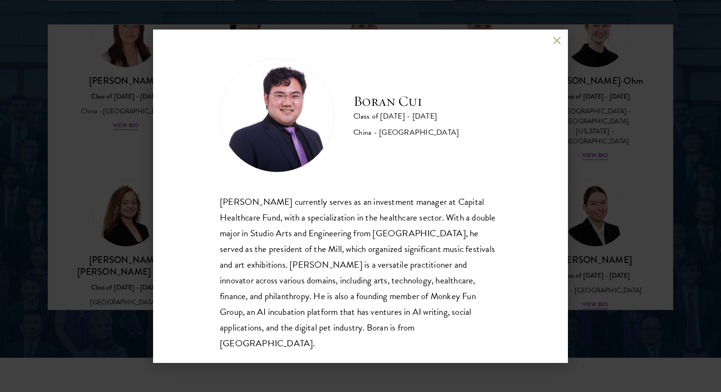
click at [156, 248] on div "[PERSON_NAME] Class of [DATE] - [DATE] [GEOGRAPHIC_DATA] - [GEOGRAPHIC_DATA] [P…" at bounding box center [360, 197] width 415 height 334
click at [111, 246] on div "[PERSON_NAME] Class of [DATE] - [DATE] [GEOGRAPHIC_DATA] - [GEOGRAPHIC_DATA] [P…" at bounding box center [360, 196] width 721 height 392
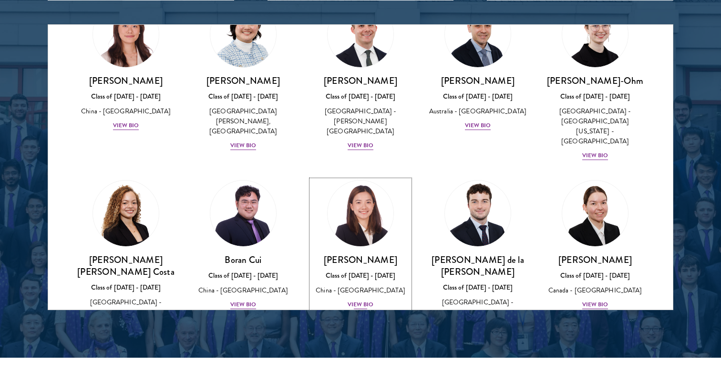
click at [368, 300] on div "View Bio" at bounding box center [361, 304] width 26 height 9
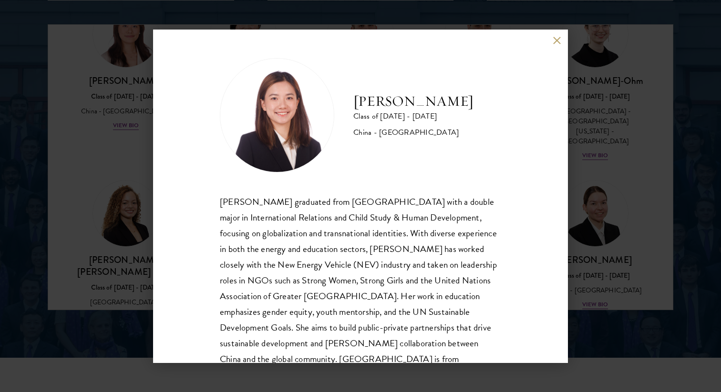
click at [599, 221] on div "[PERSON_NAME] Class of [DATE] - [DATE] [GEOGRAPHIC_DATA] - [GEOGRAPHIC_DATA] [P…" at bounding box center [360, 196] width 721 height 392
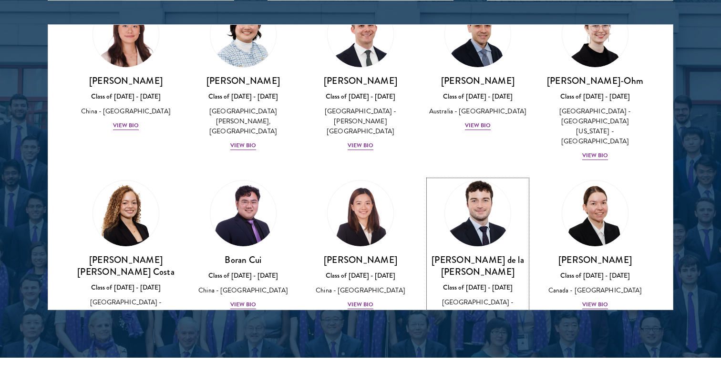
click at [479, 342] on div "View Bio" at bounding box center [478, 346] width 26 height 9
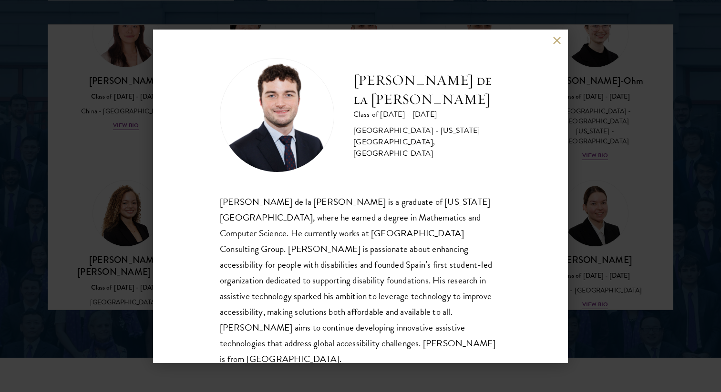
click at [597, 206] on div "[PERSON_NAME] de la [PERSON_NAME] Class of [DATE] - [DATE] [GEOGRAPHIC_DATA] - …" at bounding box center [360, 196] width 721 height 392
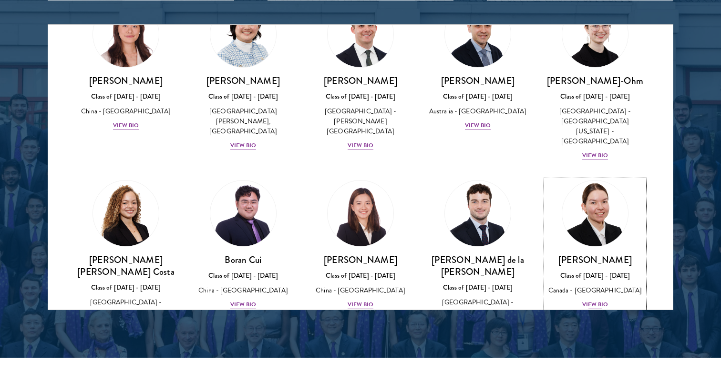
click at [596, 300] on div "View Bio" at bounding box center [595, 304] width 26 height 9
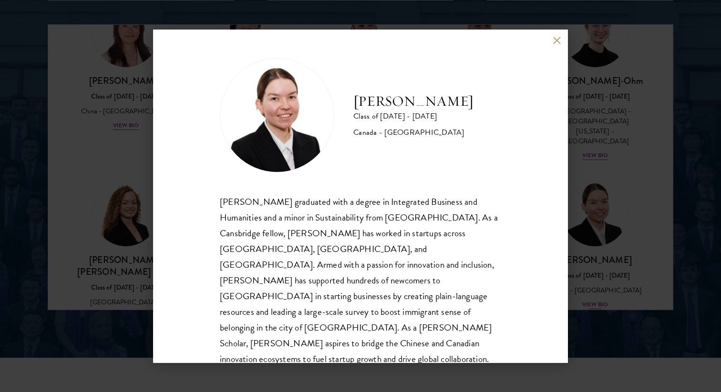
click at [596, 220] on div "[PERSON_NAME] Class of [DATE] - [DATE] [GEOGRAPHIC_DATA] - [GEOGRAPHIC_DATA] [P…" at bounding box center [360, 196] width 721 height 392
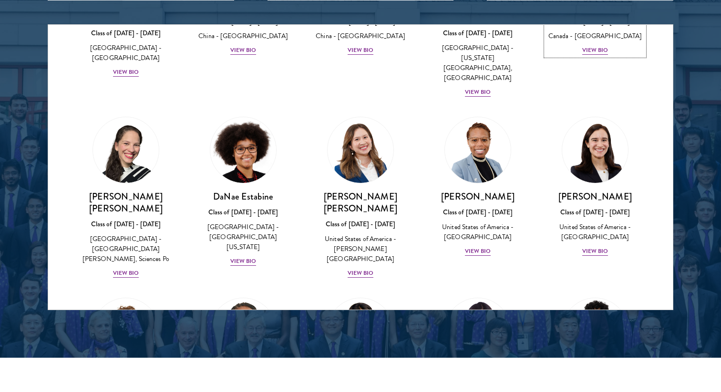
scroll to position [1226, 0]
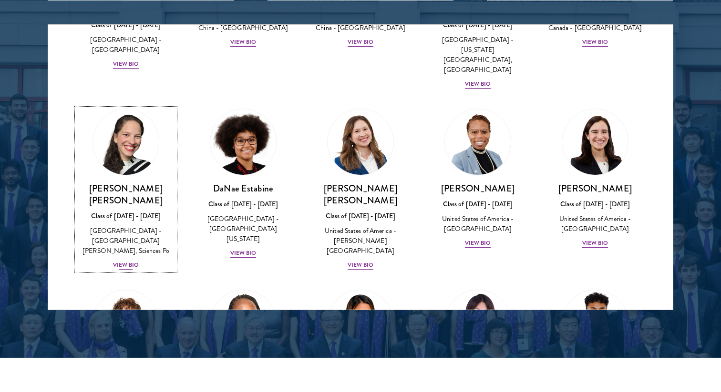
click at [130, 261] on div "View Bio" at bounding box center [126, 265] width 26 height 9
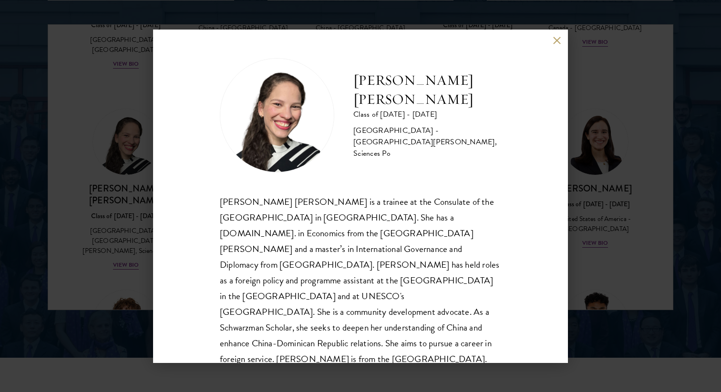
click at [127, 194] on div "[PERSON_NAME] [PERSON_NAME] Class of [DATE] - [DATE] [GEOGRAPHIC_DATA] - [GEOGR…" at bounding box center [360, 196] width 721 height 392
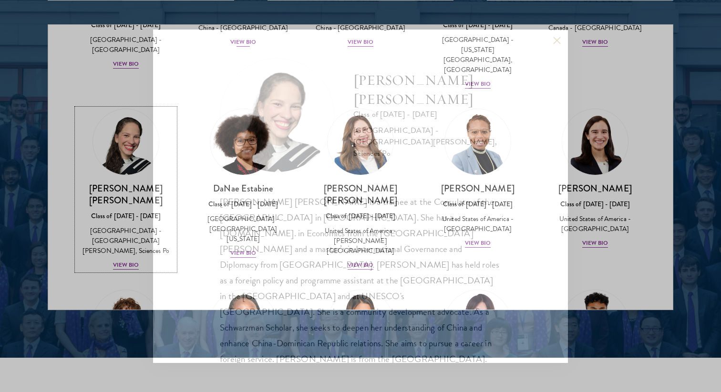
scroll to position [1061, 0]
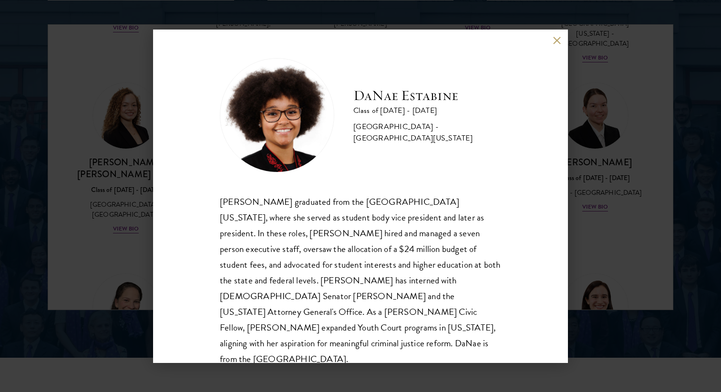
click at [126, 243] on div "[PERSON_NAME] Class of [DATE] - [DATE] [GEOGRAPHIC_DATA] - [GEOGRAPHIC_DATA][US…" at bounding box center [360, 196] width 721 height 392
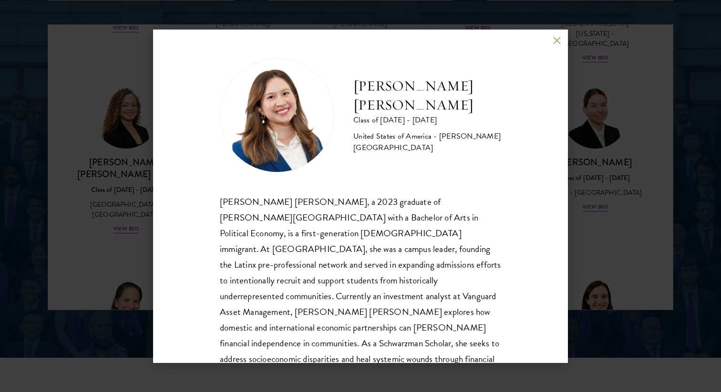
click at [139, 256] on div "[PERSON_NAME] [PERSON_NAME] Class of [DATE] - [DATE] [GEOGRAPHIC_DATA] - [PERSO…" at bounding box center [360, 196] width 721 height 392
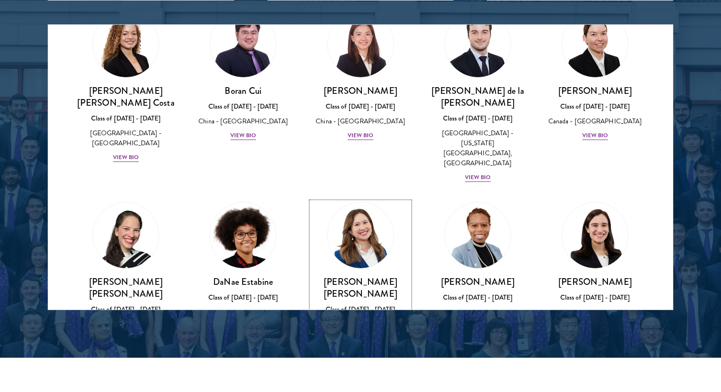
scroll to position [1146, 0]
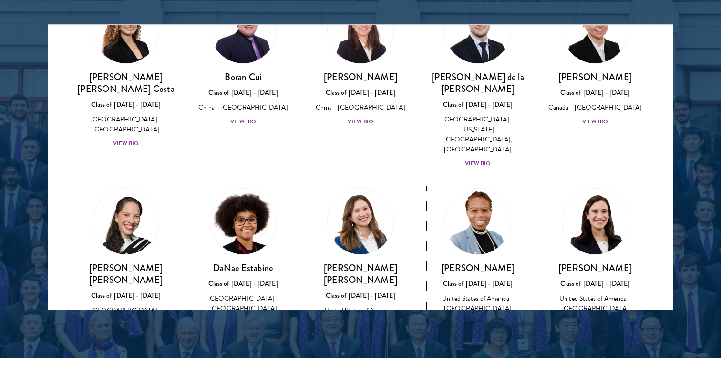
click at [478, 319] on div "View Bio" at bounding box center [478, 323] width 26 height 9
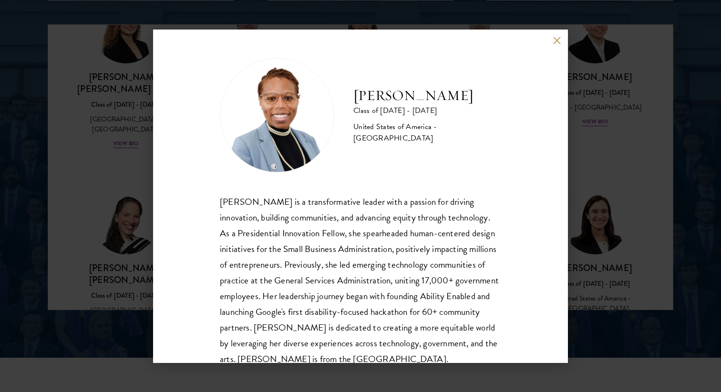
scroll to position [32, 0]
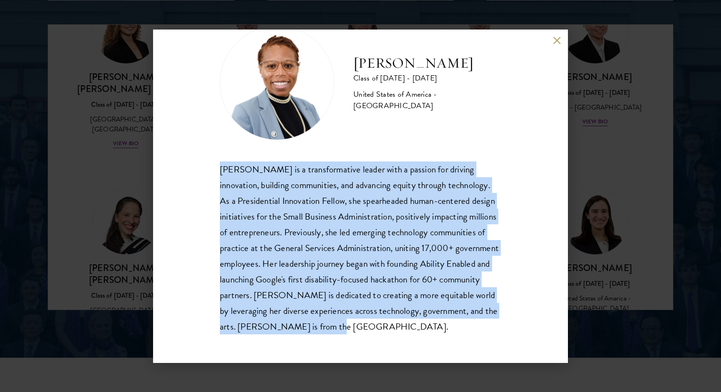
drag, startPoint x: 330, startPoint y: 323, endPoint x: 209, endPoint y: 172, distance: 193.7
click at [208, 171] on div "[PERSON_NAME] Class of [DATE] - [DATE] [GEOGRAPHIC_DATA] - [GEOGRAPHIC_DATA] [P…" at bounding box center [360, 197] width 415 height 334
copy div "[PERSON_NAME] is a transformative leader with a passion for driving innovation,…"
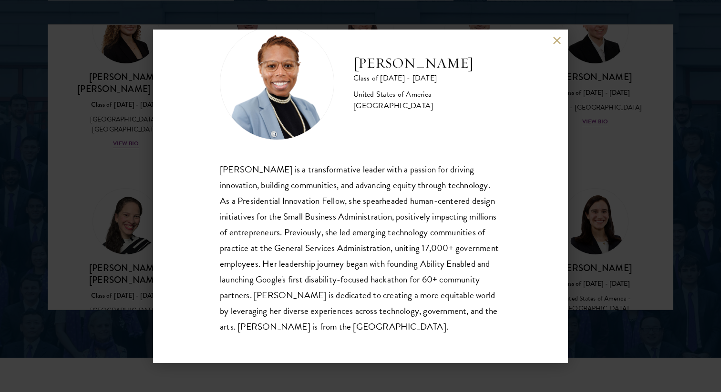
click at [601, 191] on div "[PERSON_NAME] Class of [DATE] - [DATE] [GEOGRAPHIC_DATA] - [GEOGRAPHIC_DATA] [P…" at bounding box center [360, 196] width 721 height 392
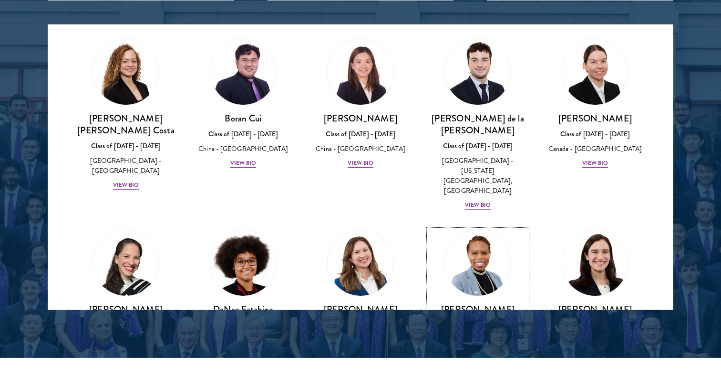
scroll to position [1184, 0]
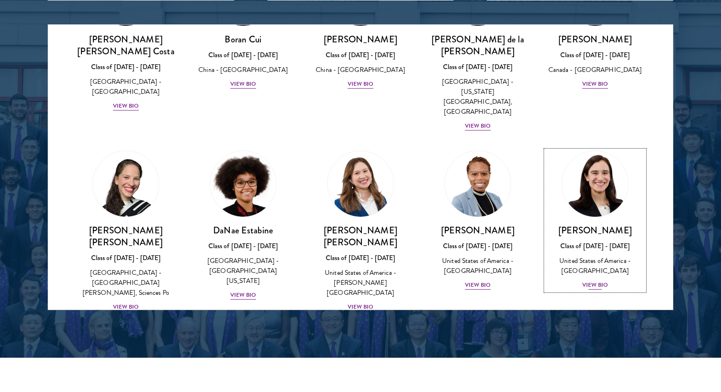
click at [598, 225] on div "[PERSON_NAME] Class of [DATE] - [DATE] [GEOGRAPHIC_DATA] - [GEOGRAPHIC_DATA] Vi…" at bounding box center [595, 258] width 98 height 66
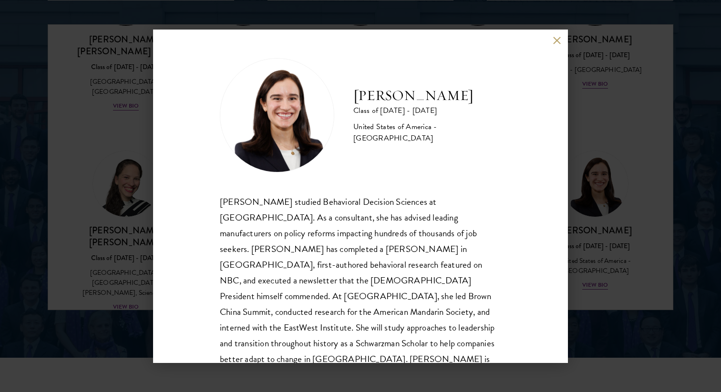
click at [596, 202] on div "[PERSON_NAME] Class of [DATE] - [DATE] [GEOGRAPHIC_DATA] - [GEOGRAPHIC_DATA] [P…" at bounding box center [360, 196] width 721 height 392
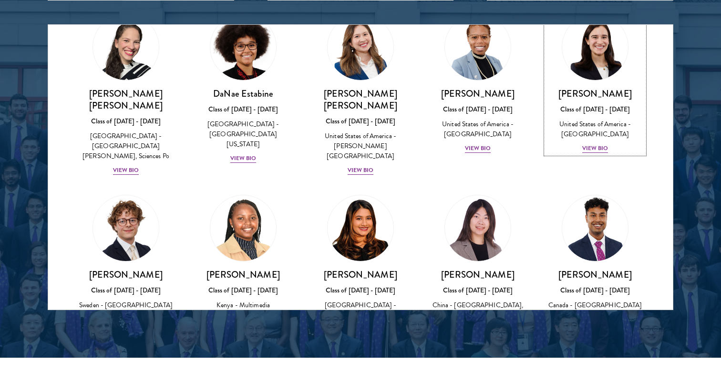
scroll to position [1339, 0]
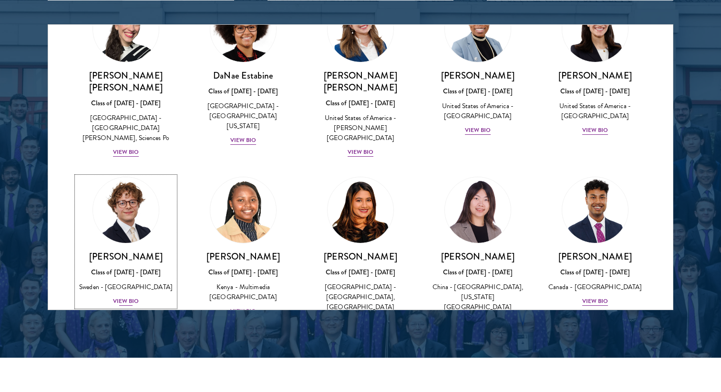
click at [126, 297] on div "View Bio" at bounding box center [126, 301] width 26 height 9
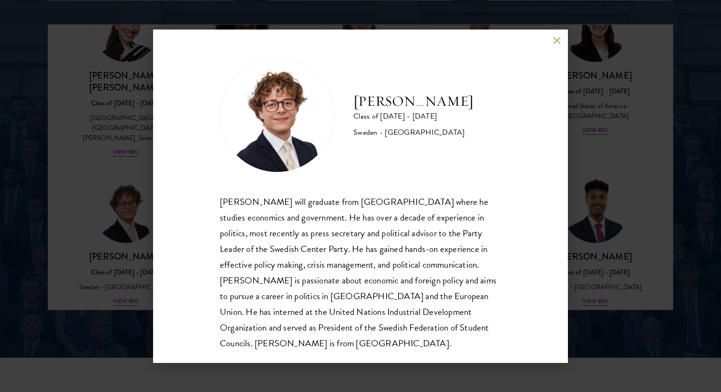
click at [134, 205] on div "[PERSON_NAME] Class of [DATE] - [DATE] [GEOGRAPHIC_DATA] - [GEOGRAPHIC_DATA] [P…" at bounding box center [360, 196] width 721 height 392
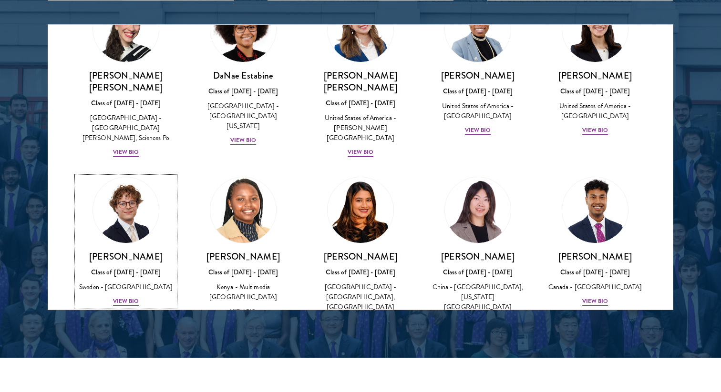
scroll to position [1287, 0]
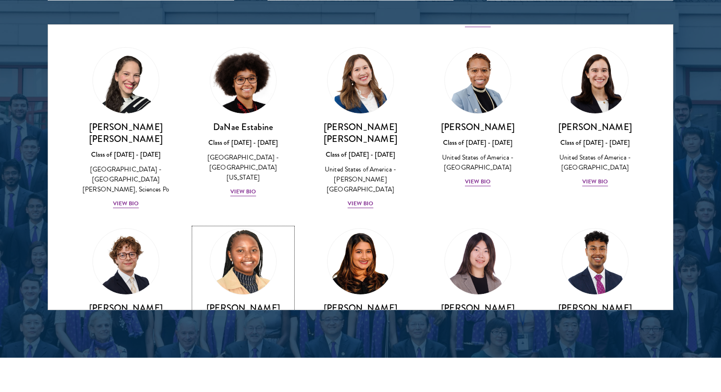
click at [248, 359] on div "View Bio" at bounding box center [243, 363] width 26 height 9
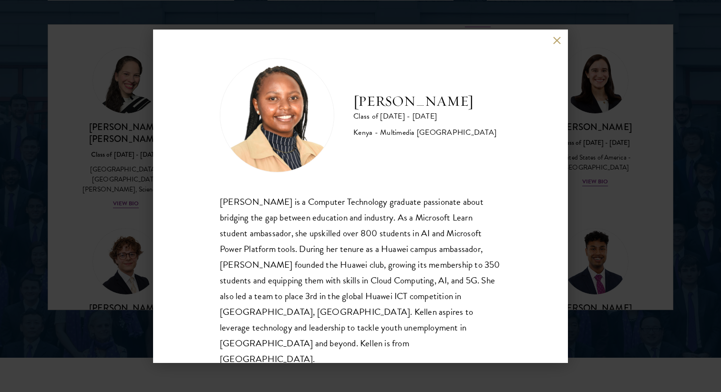
click at [202, 245] on div "[PERSON_NAME] Class of [DATE] - [DATE] [GEOGRAPHIC_DATA] - Multimedia [GEOGRAPH…" at bounding box center [360, 197] width 415 height 334
click at [165, 245] on div "[PERSON_NAME] Class of [DATE] - [DATE] [GEOGRAPHIC_DATA] - Multimedia [GEOGRAPH…" at bounding box center [360, 197] width 415 height 334
click at [95, 241] on div "[PERSON_NAME] Class of [DATE] - [DATE] [GEOGRAPHIC_DATA] - Multimedia [GEOGRAPH…" at bounding box center [360, 196] width 721 height 392
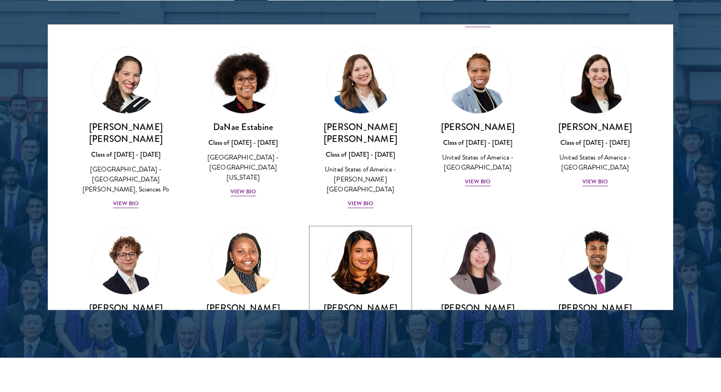
click at [364, 302] on div "[PERSON_NAME] Class of [DATE] - [DATE] [GEOGRAPHIC_DATA] - [GEOGRAPHIC_DATA], […" at bounding box center [360, 360] width 98 height 116
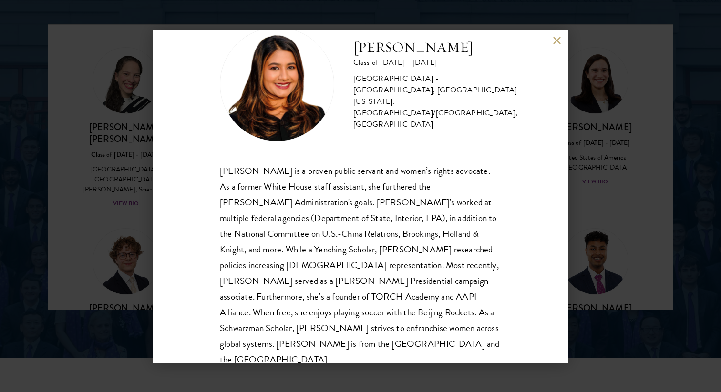
scroll to position [32, 0]
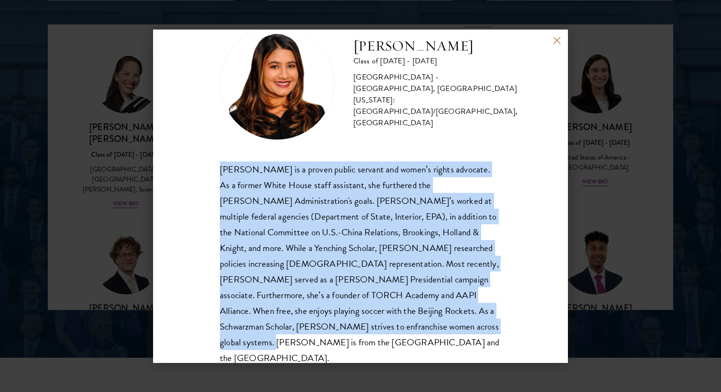
drag, startPoint x: 428, startPoint y: 324, endPoint x: 214, endPoint y: 175, distance: 261.0
click at [214, 175] on div "[PERSON_NAME] Class of [DATE] - [DATE] [GEOGRAPHIC_DATA] - [GEOGRAPHIC_DATA], […" at bounding box center [360, 197] width 415 height 334
copy div "[PERSON_NAME] is a proven public servant and women’s rights advocate. As a form…"
